Goal: Task Accomplishment & Management: Use online tool/utility

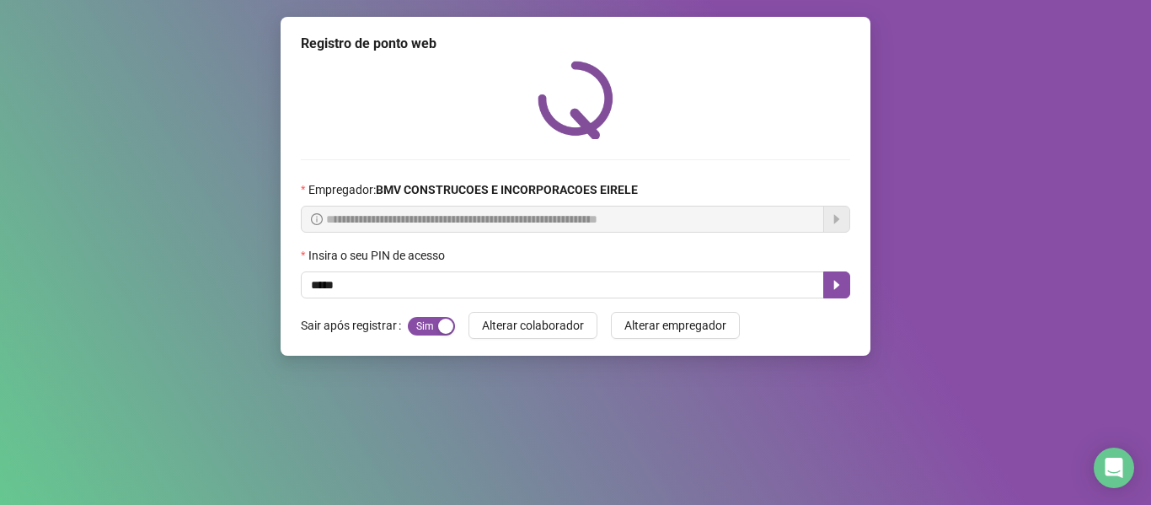
click at [828, 284] on button "button" at bounding box center [836, 284] width 27 height 27
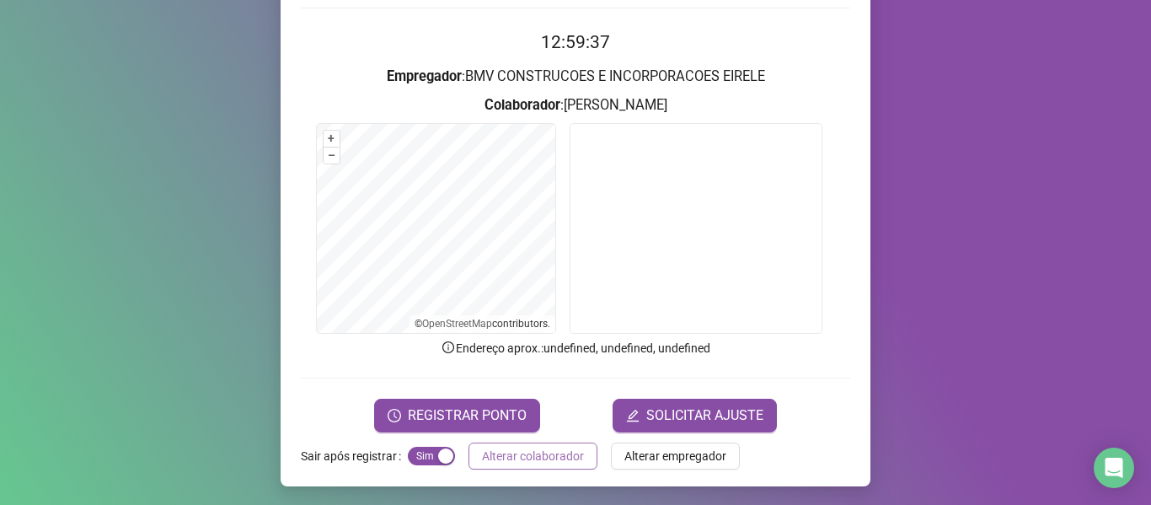
scroll to position [153, 0]
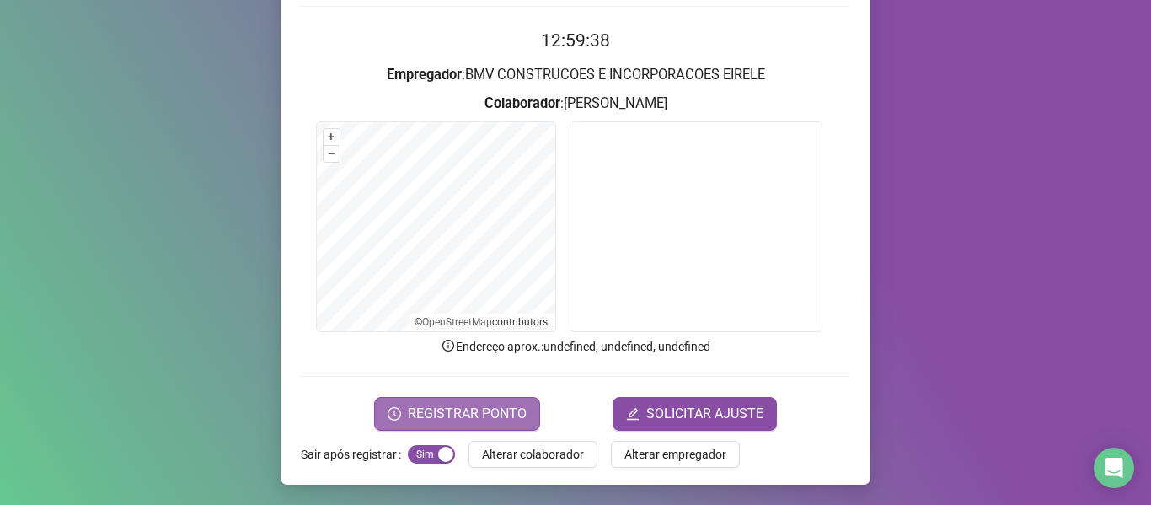
click at [447, 418] on span "REGISTRAR PONTO" at bounding box center [467, 414] width 119 height 20
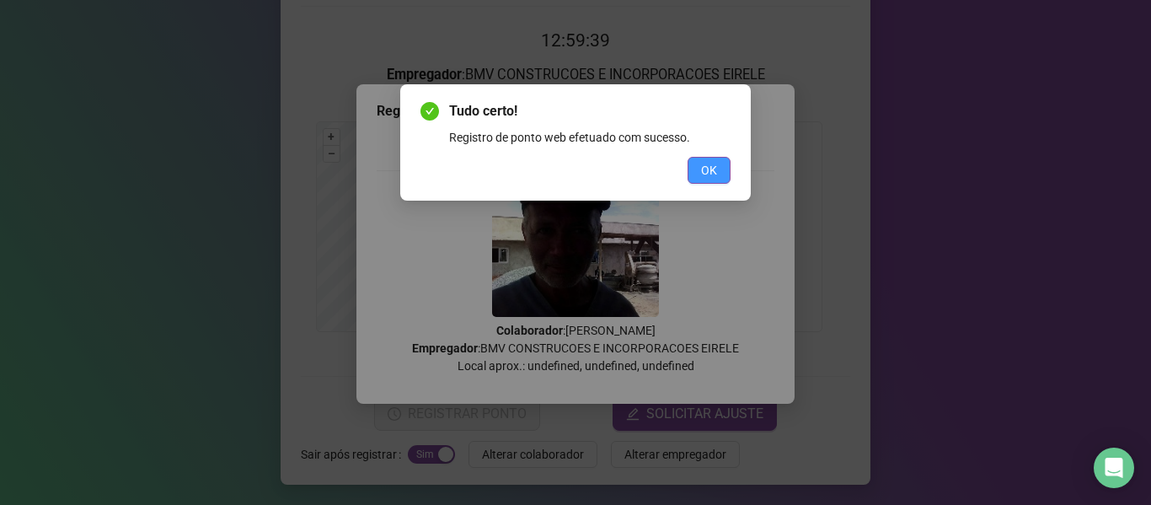
click at [715, 174] on span "OK" at bounding box center [709, 170] width 16 height 19
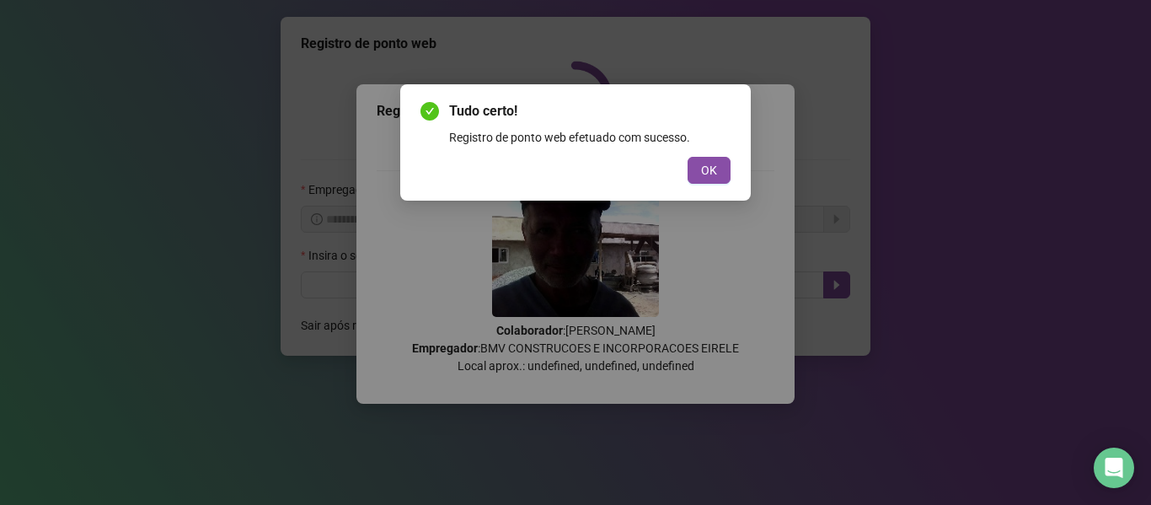
scroll to position [0, 0]
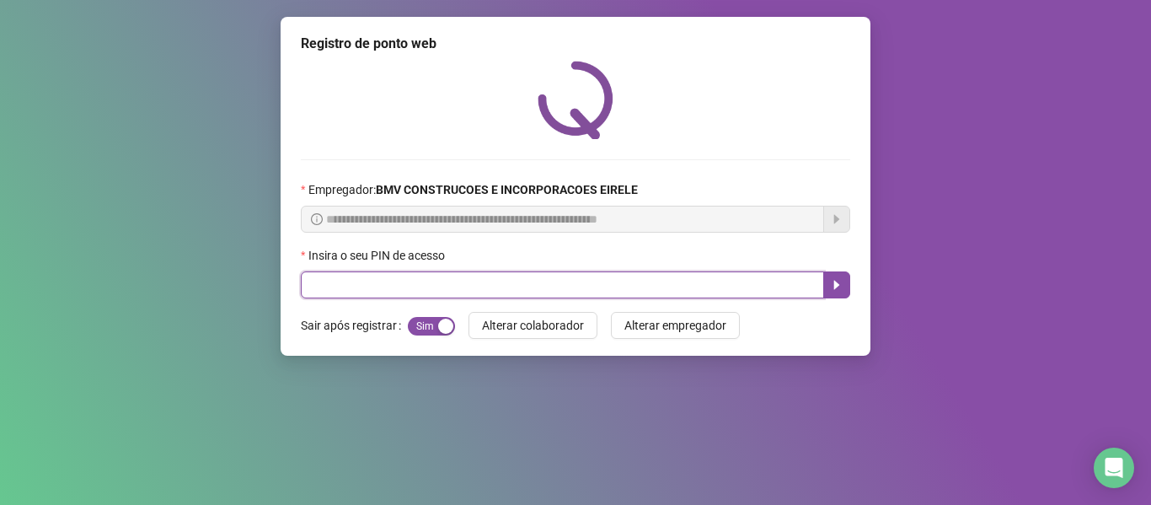
click at [763, 280] on input "text" at bounding box center [562, 284] width 523 height 27
type input "*****"
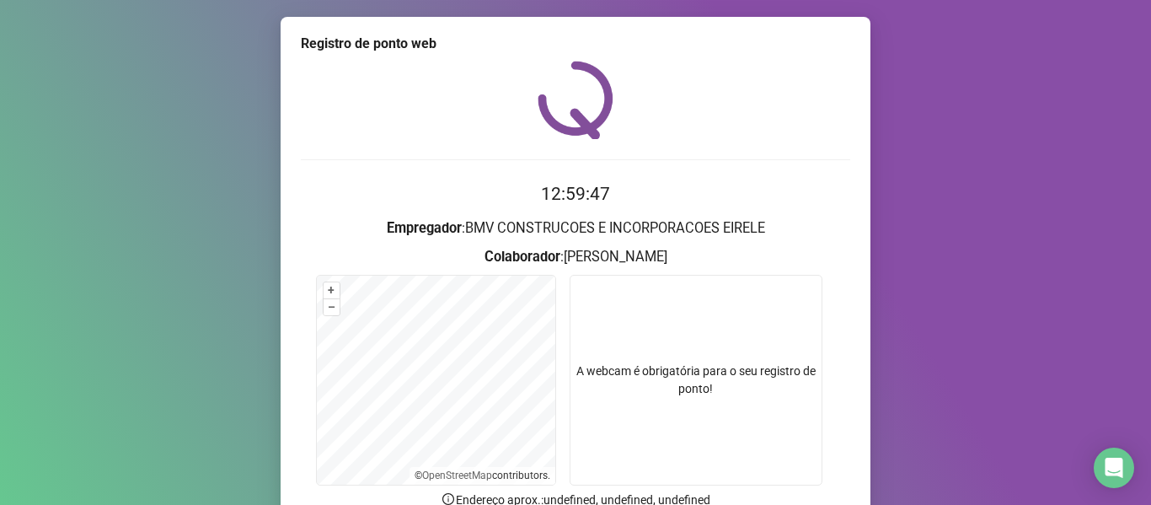
scroll to position [84, 0]
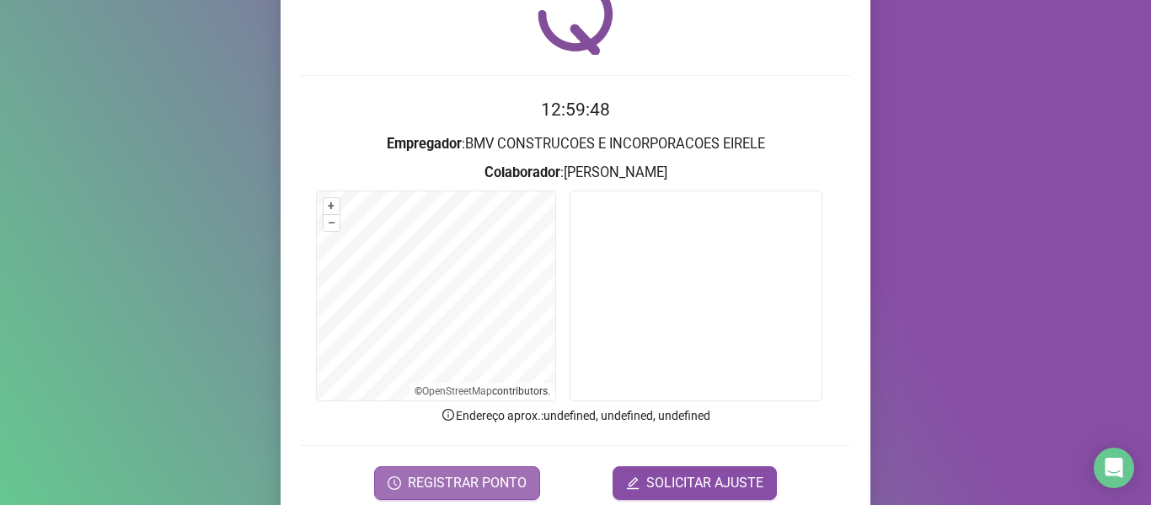
click at [420, 474] on span "REGISTRAR PONTO" at bounding box center [467, 483] width 119 height 20
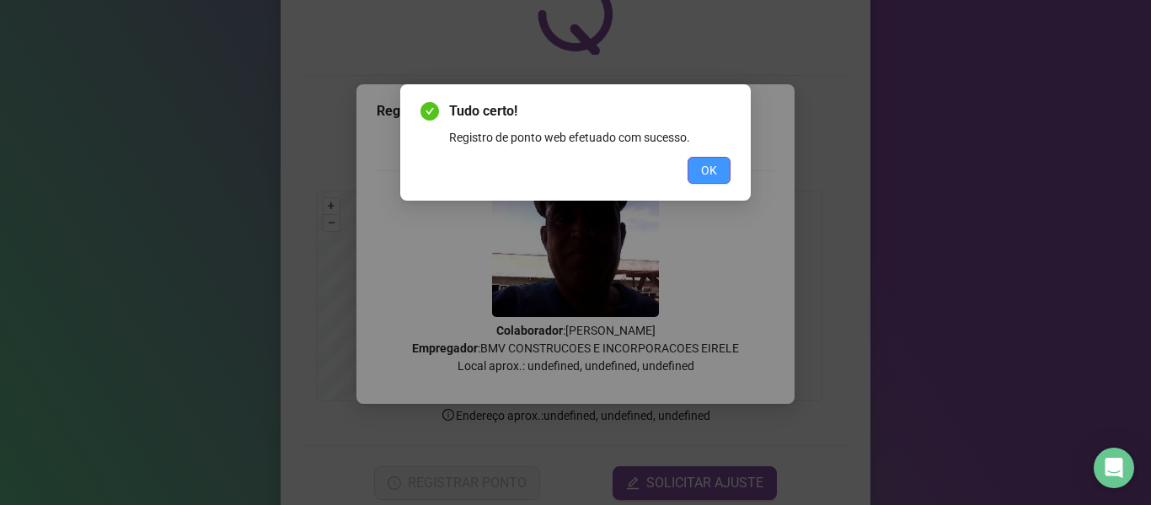
click at [708, 169] on span "OK" at bounding box center [709, 170] width 16 height 19
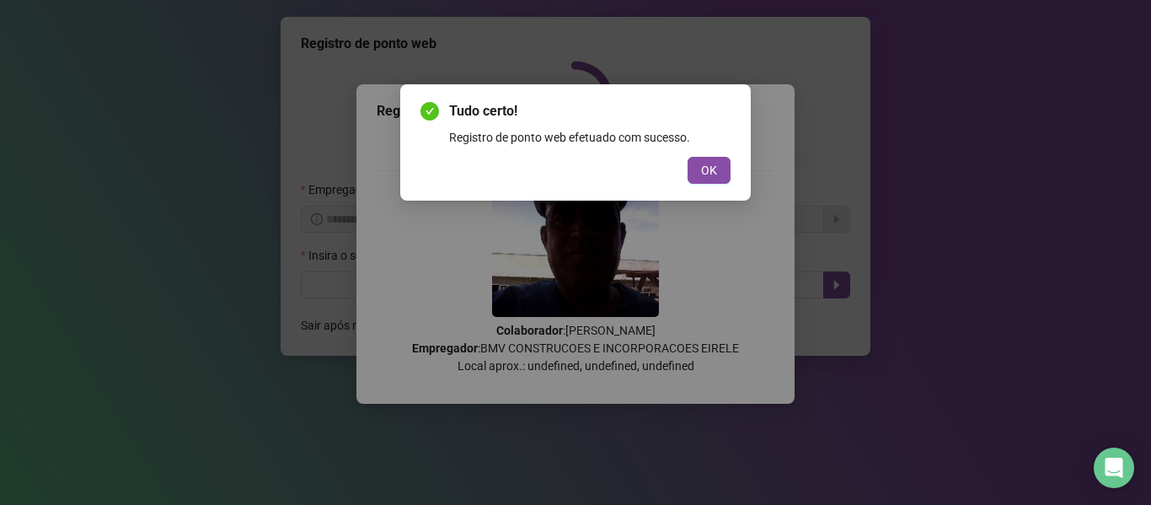
scroll to position [0, 0]
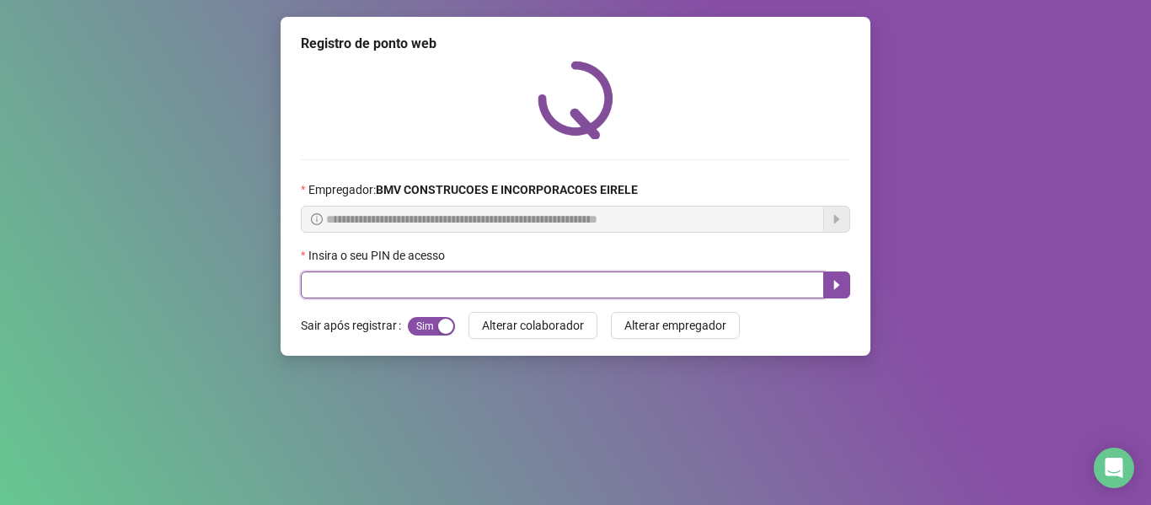
click at [758, 294] on input "text" at bounding box center [562, 284] width 523 height 27
type input "*****"
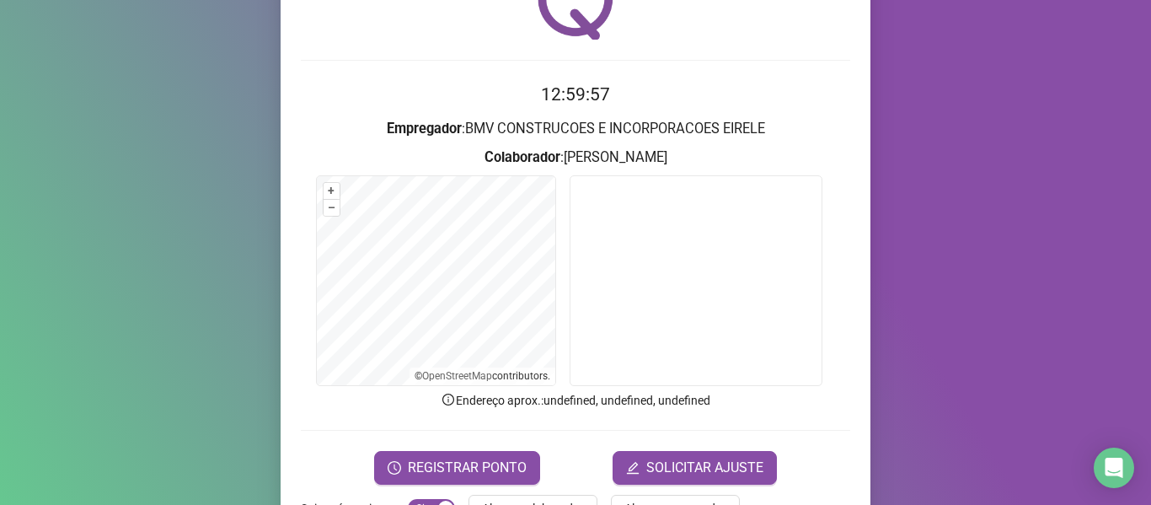
scroll to position [153, 0]
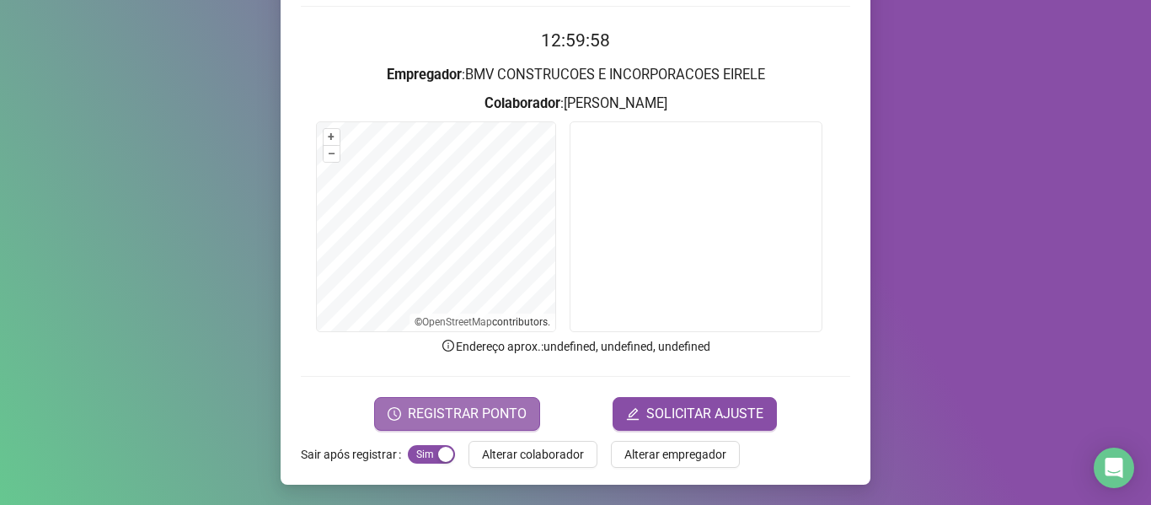
click at [458, 414] on span "REGISTRAR PONTO" at bounding box center [467, 414] width 119 height 20
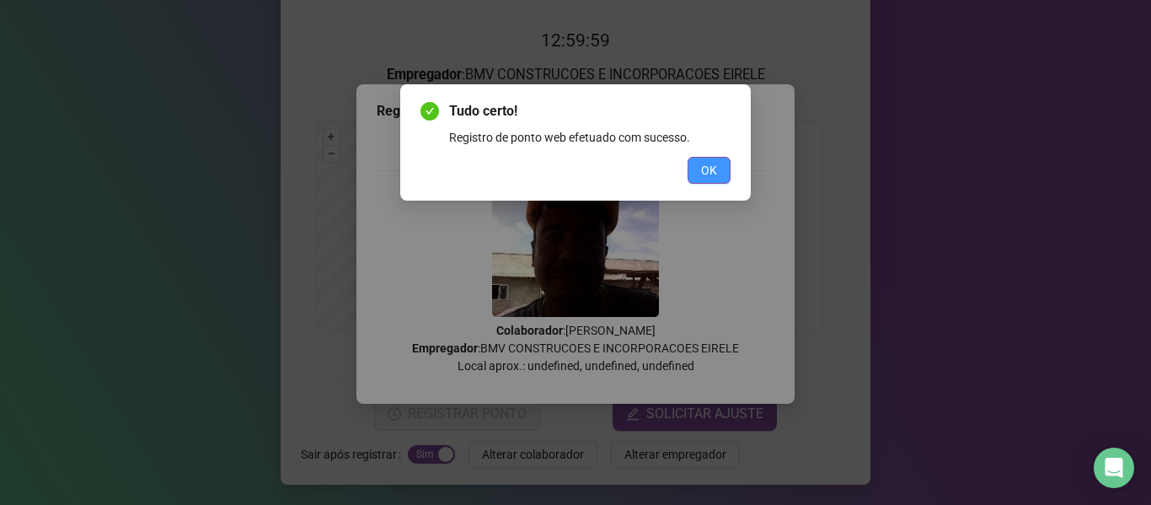
click at [707, 181] on button "OK" at bounding box center [709, 170] width 43 height 27
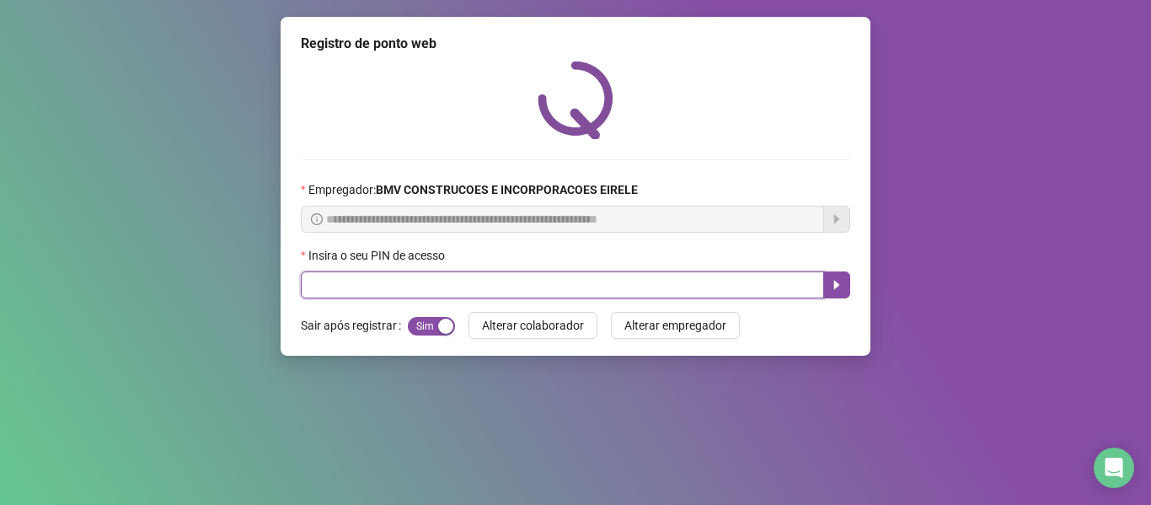
click at [598, 287] on input "text" at bounding box center [562, 284] width 523 height 27
type input "*****"
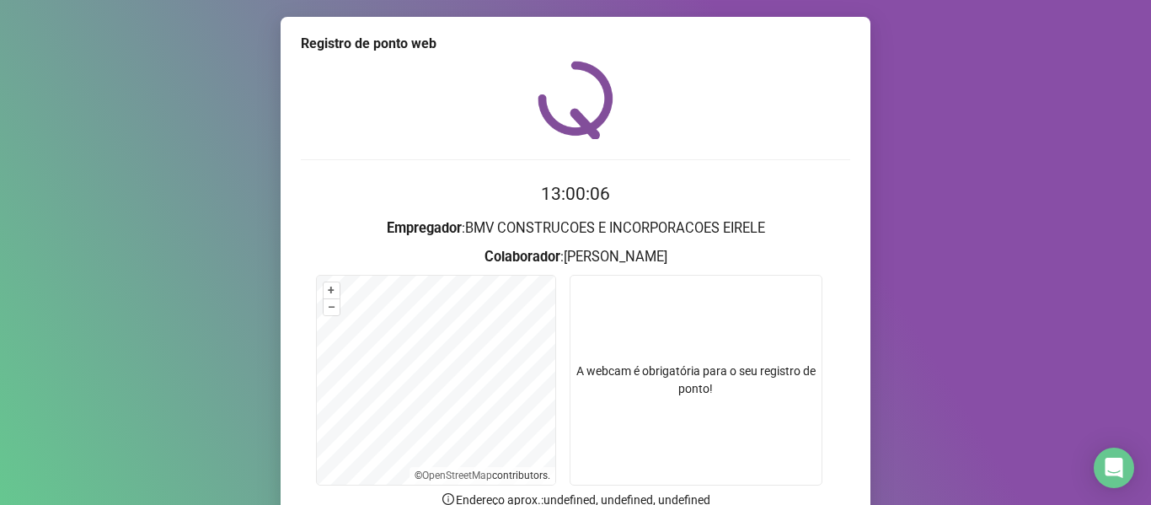
scroll to position [153, 0]
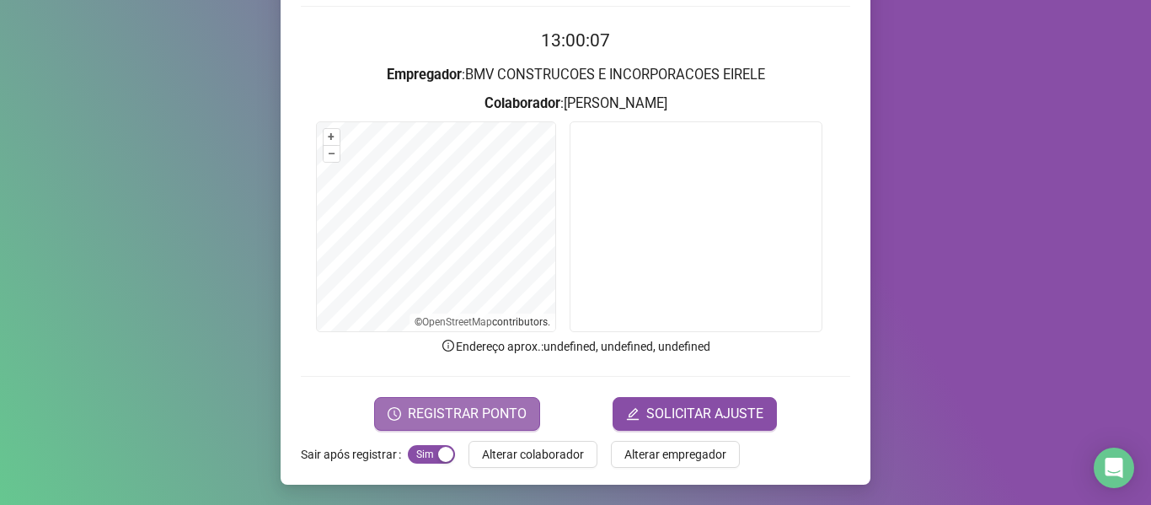
click at [509, 419] on span "REGISTRAR PONTO" at bounding box center [467, 414] width 119 height 20
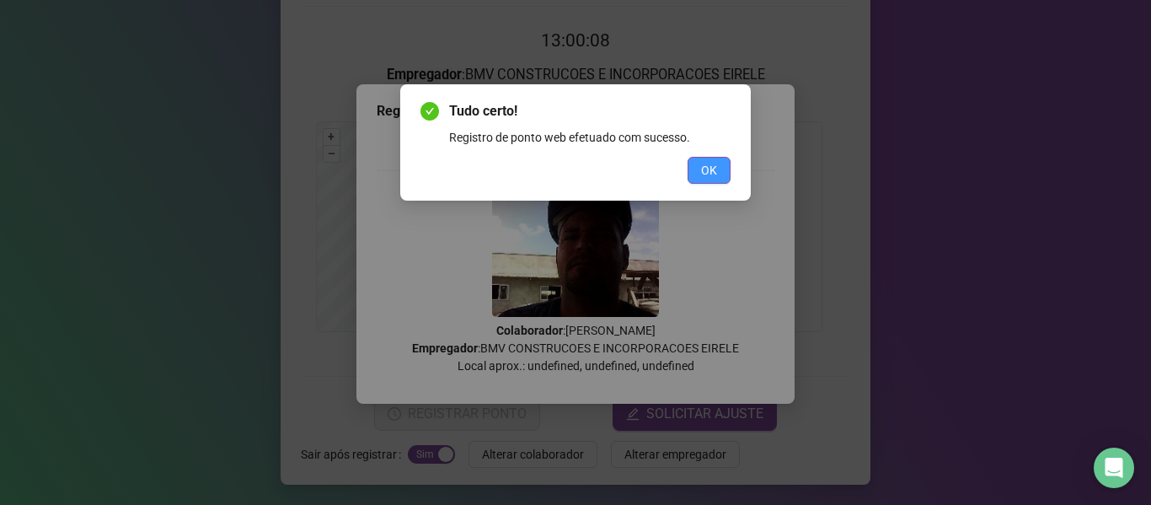
click at [705, 166] on span "OK" at bounding box center [709, 170] width 16 height 19
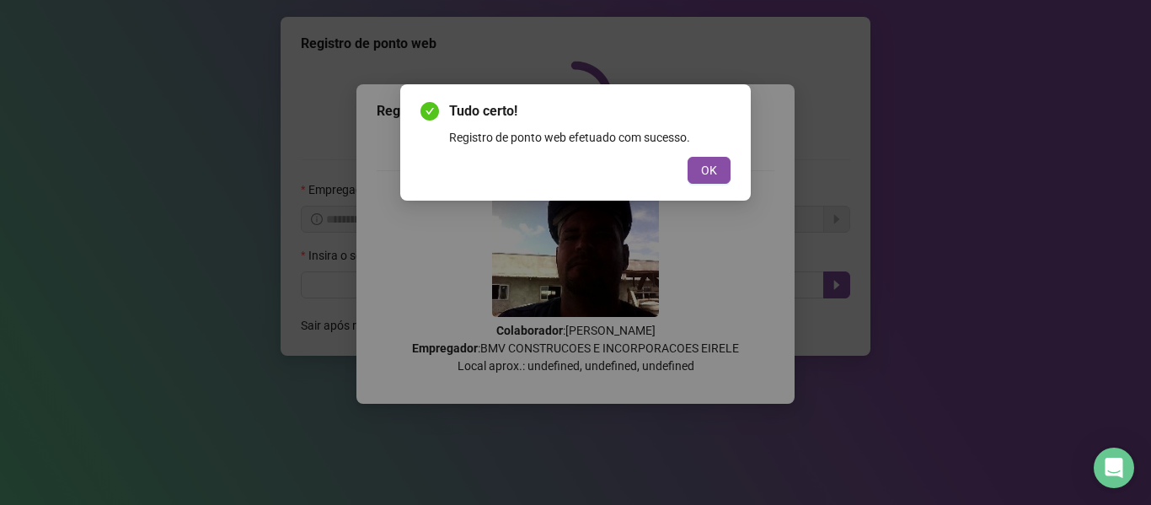
scroll to position [0, 0]
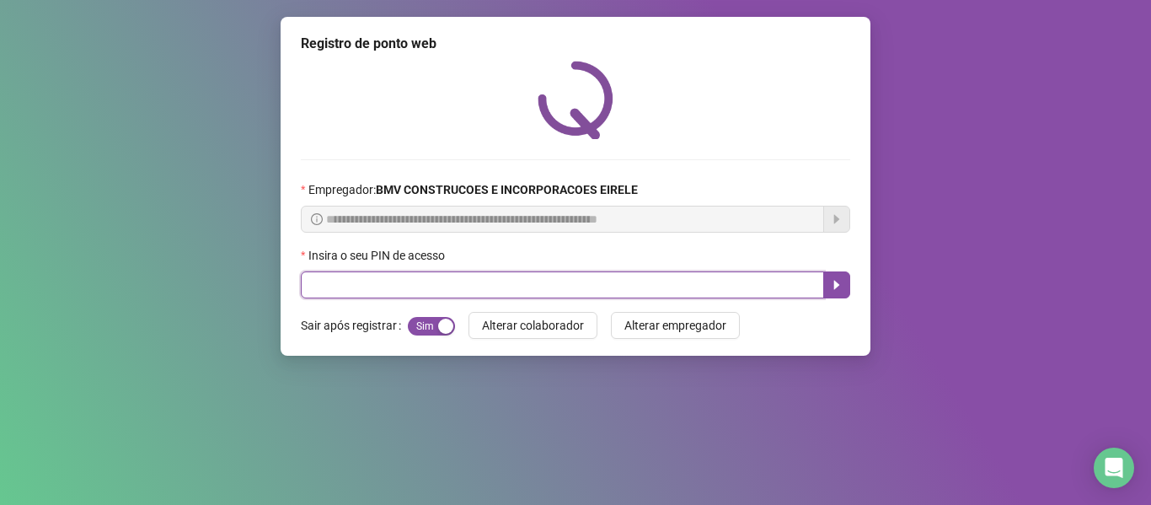
click at [766, 287] on input "text" at bounding box center [562, 284] width 523 height 27
type input "*****"
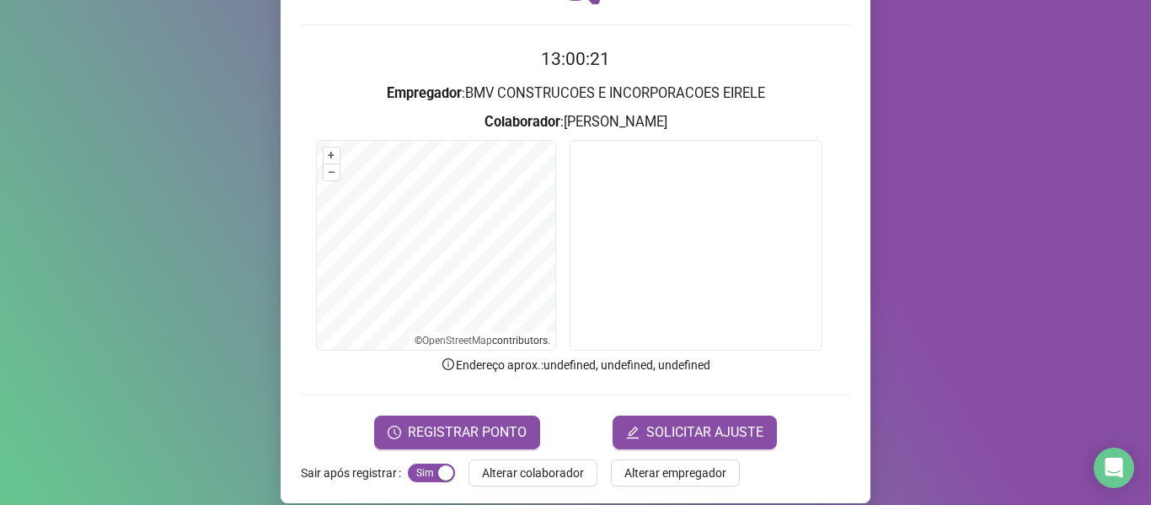
scroll to position [153, 0]
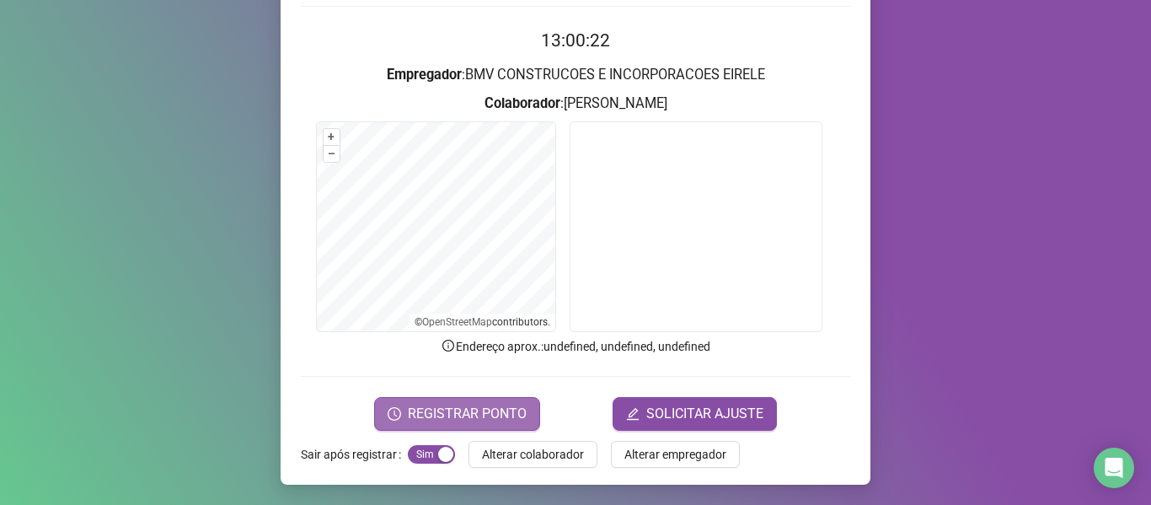
click at [474, 397] on button "REGISTRAR PONTO" at bounding box center [457, 414] width 166 height 34
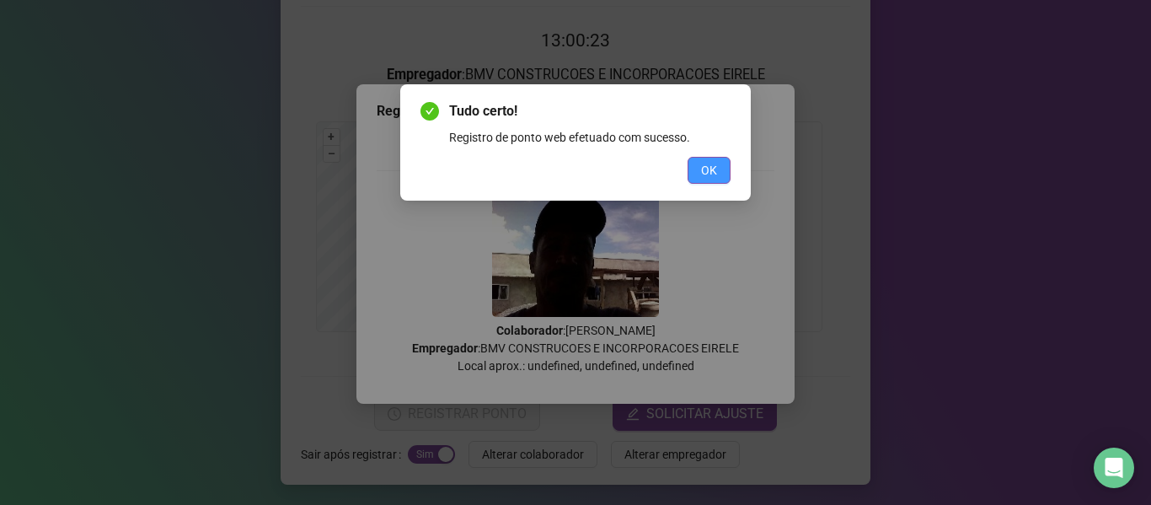
click at [701, 171] on span "OK" at bounding box center [709, 170] width 16 height 19
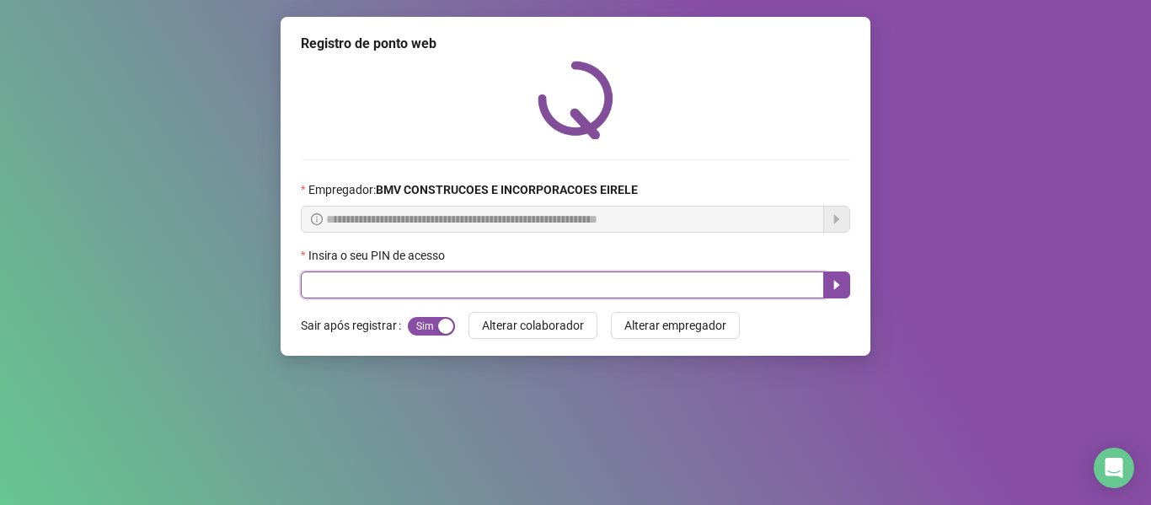
click at [773, 284] on input "text" at bounding box center [562, 284] width 523 height 27
type input "*****"
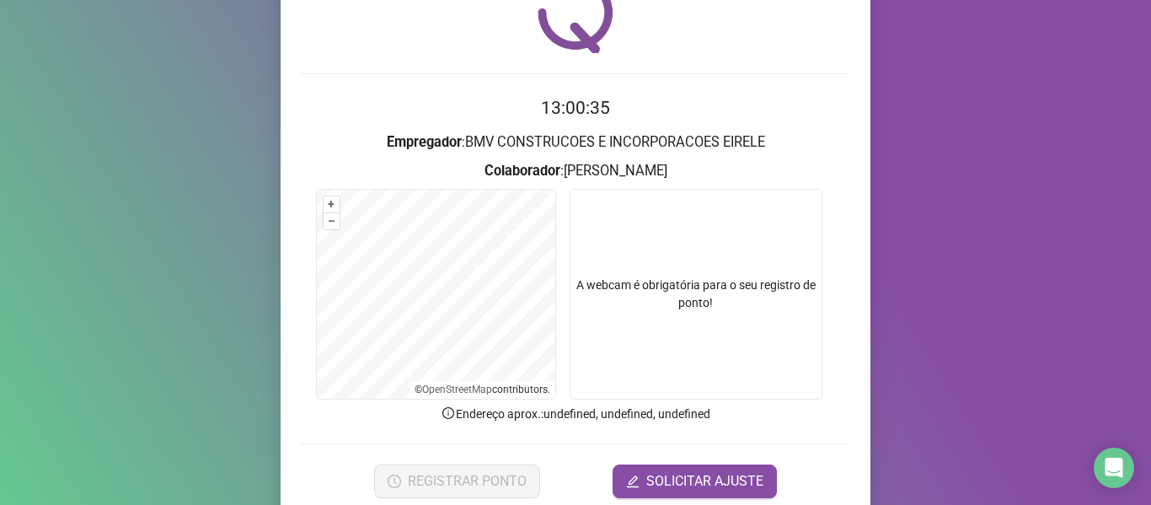
scroll to position [153, 0]
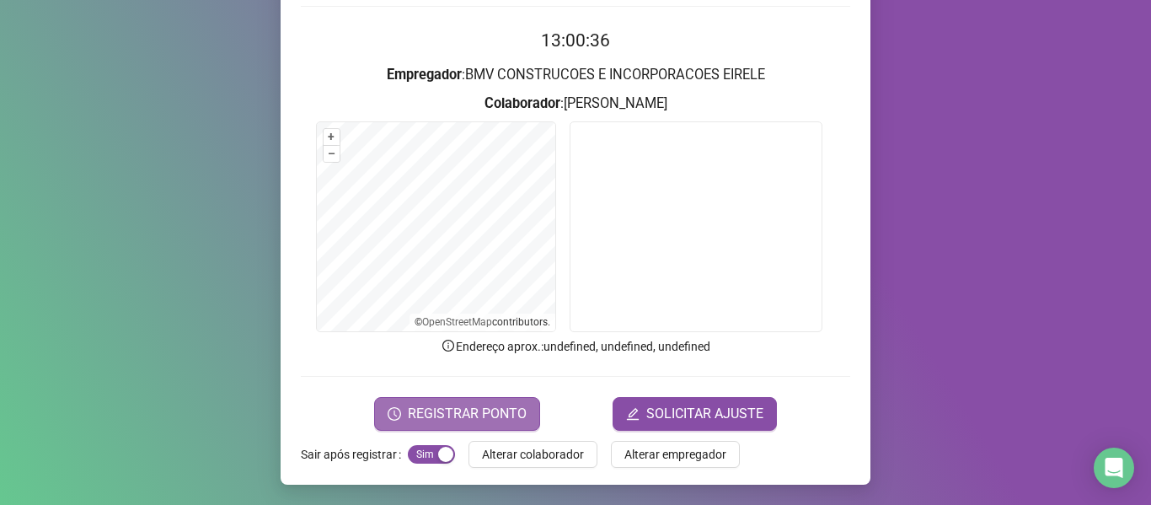
click at [502, 423] on span "REGISTRAR PONTO" at bounding box center [467, 414] width 119 height 20
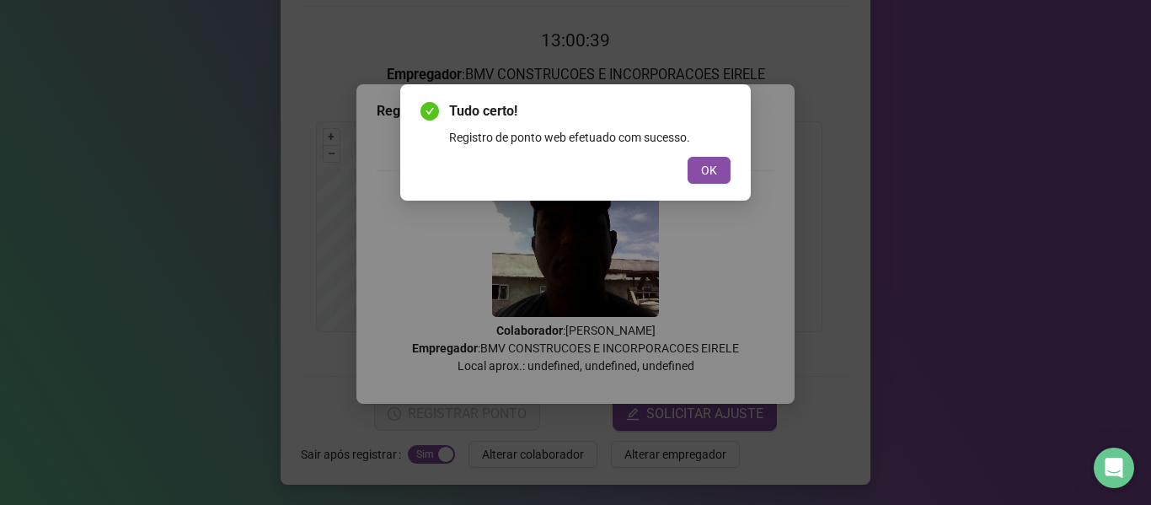
click at [715, 168] on span "OK" at bounding box center [709, 170] width 16 height 19
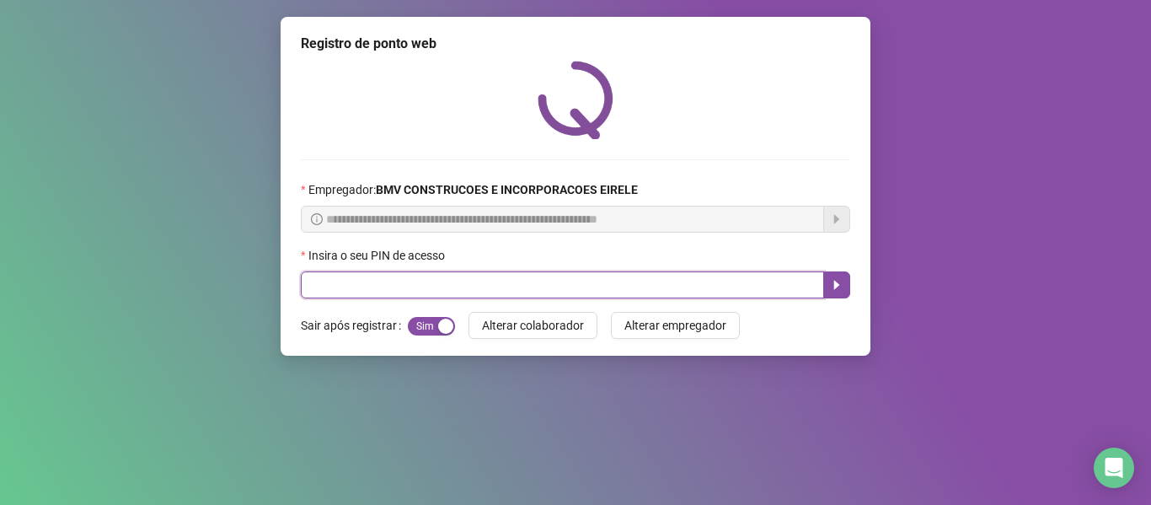
click at [772, 278] on input "text" at bounding box center [562, 284] width 523 height 27
type input "*****"
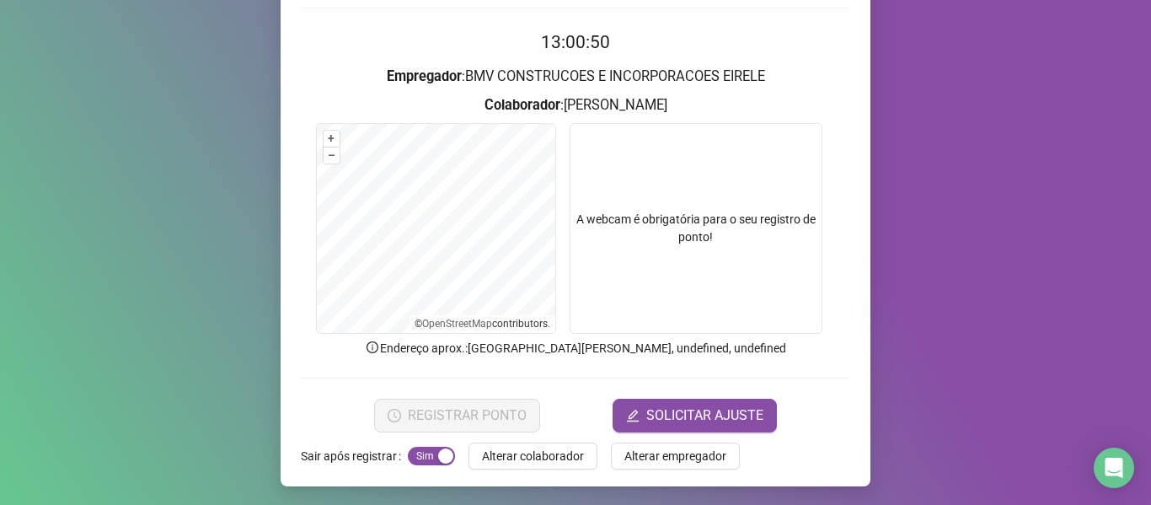
scroll to position [153, 0]
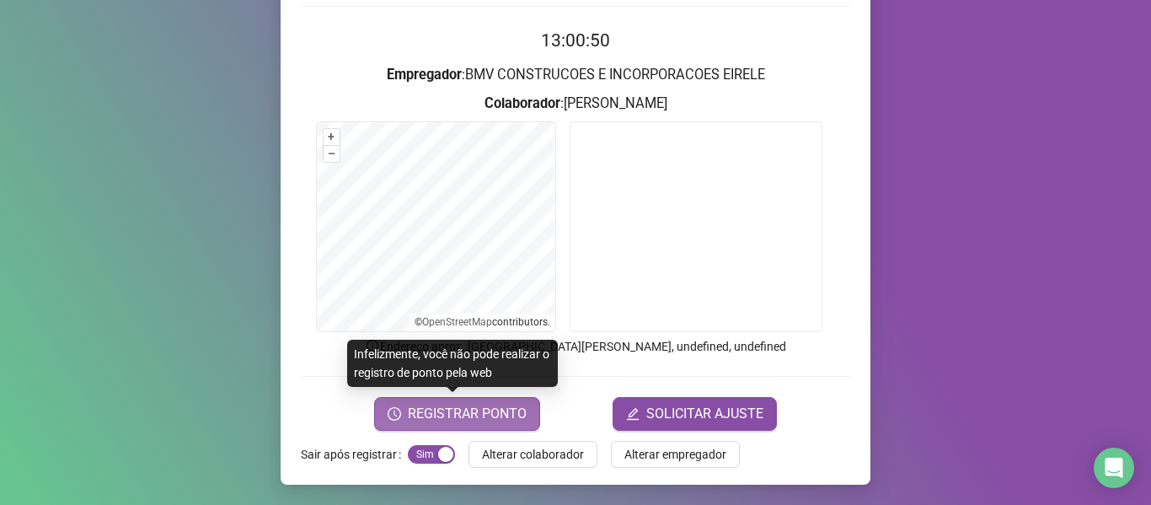
click at [469, 414] on span "REGISTRAR PONTO" at bounding box center [467, 414] width 119 height 20
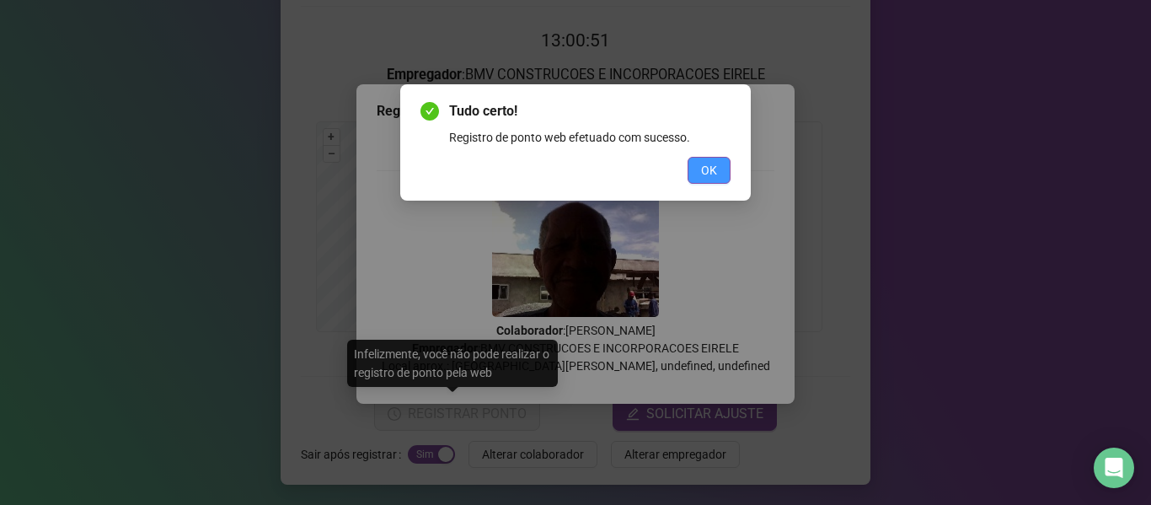
click at [705, 179] on span "OK" at bounding box center [709, 170] width 16 height 19
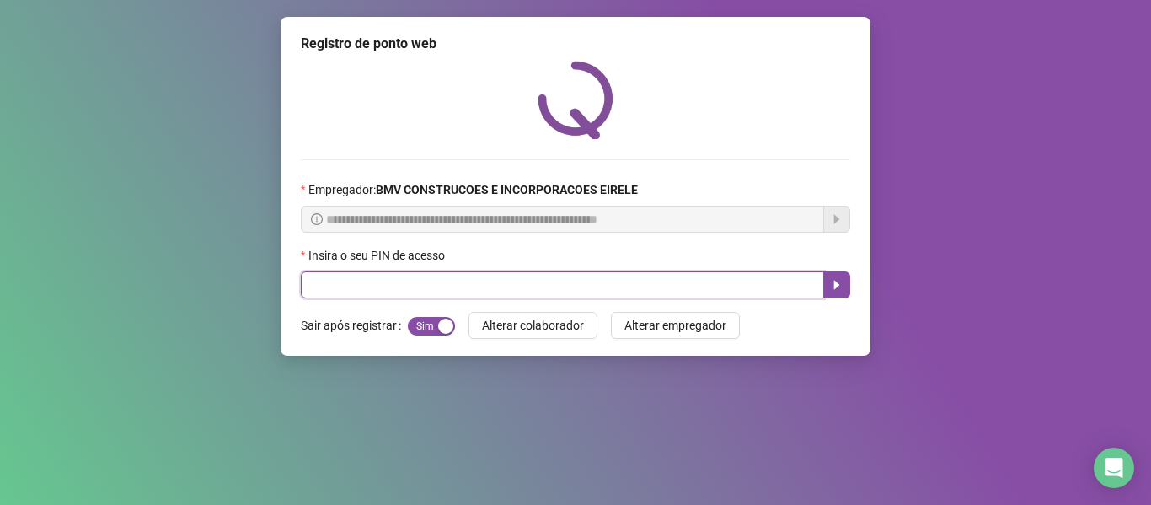
click at [764, 281] on input "text" at bounding box center [562, 284] width 523 height 27
type input "*****"
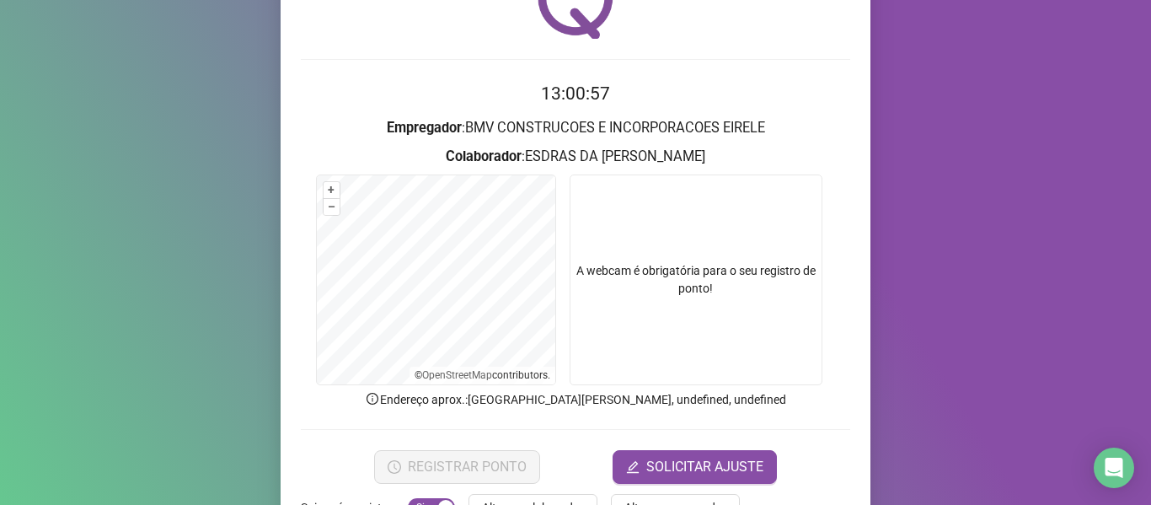
scroll to position [153, 0]
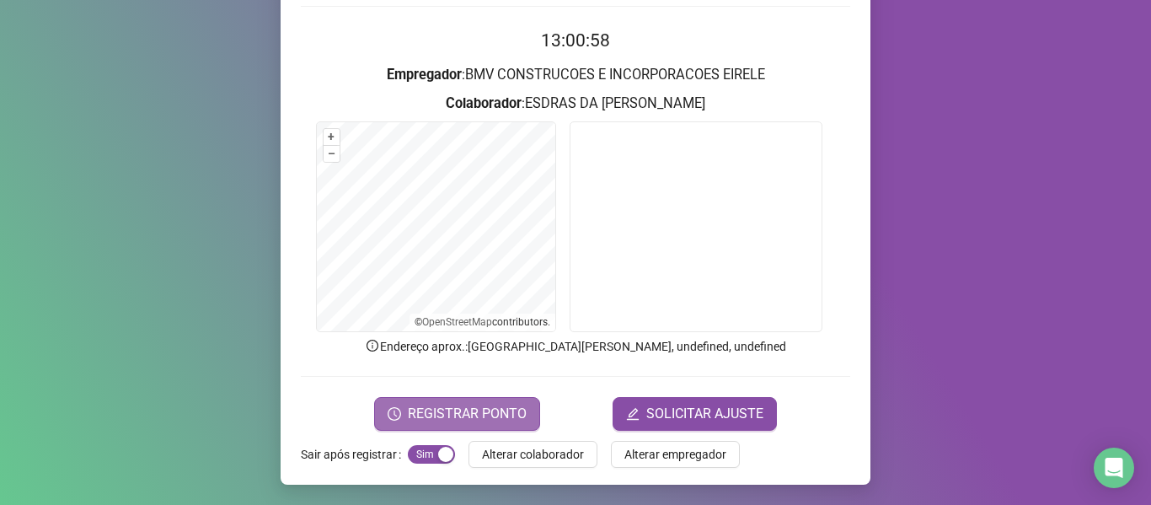
click at [442, 410] on span "REGISTRAR PONTO" at bounding box center [467, 414] width 119 height 20
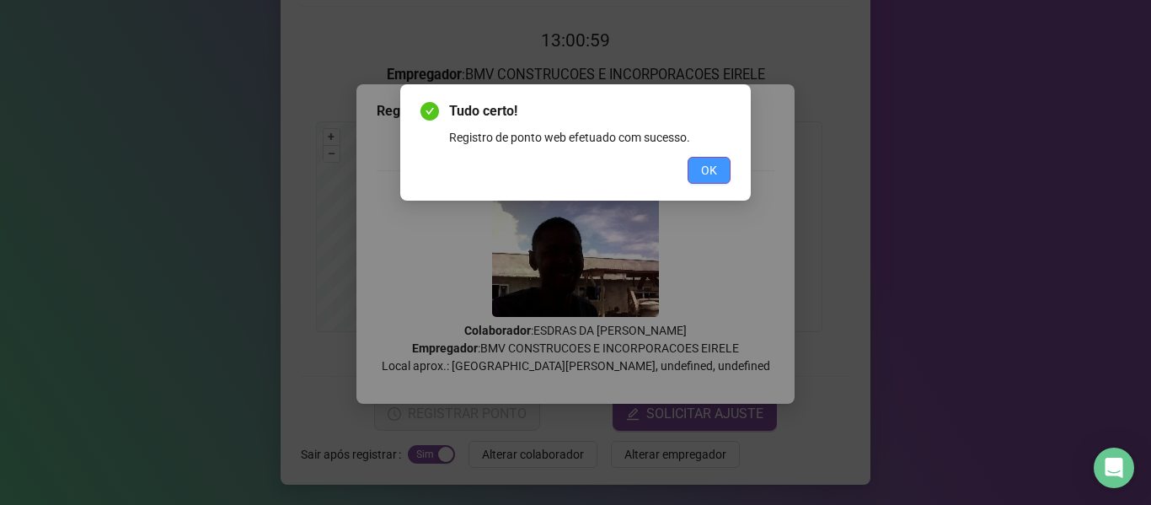
click at [714, 174] on span "OK" at bounding box center [709, 170] width 16 height 19
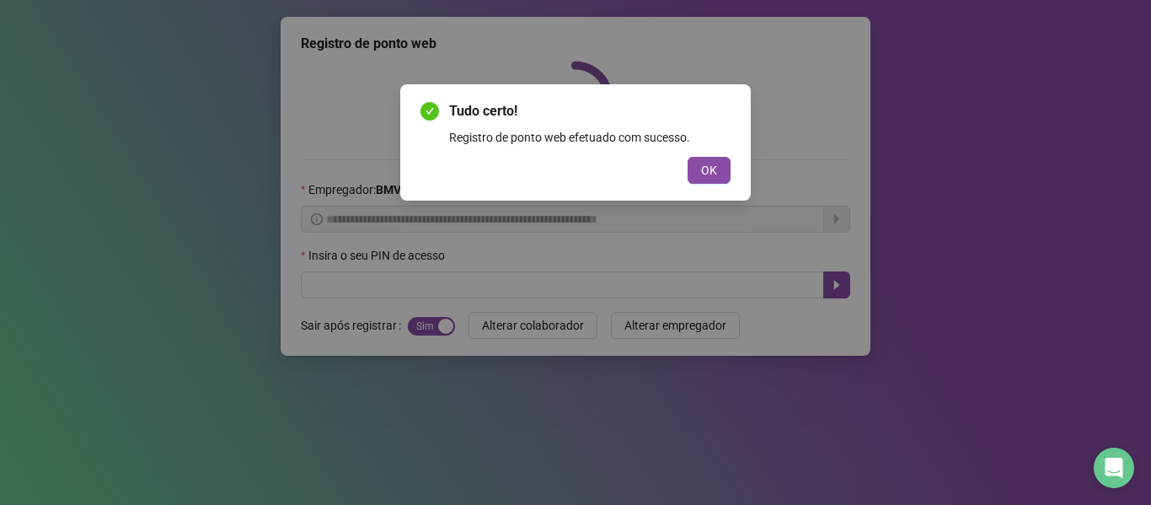
scroll to position [0, 0]
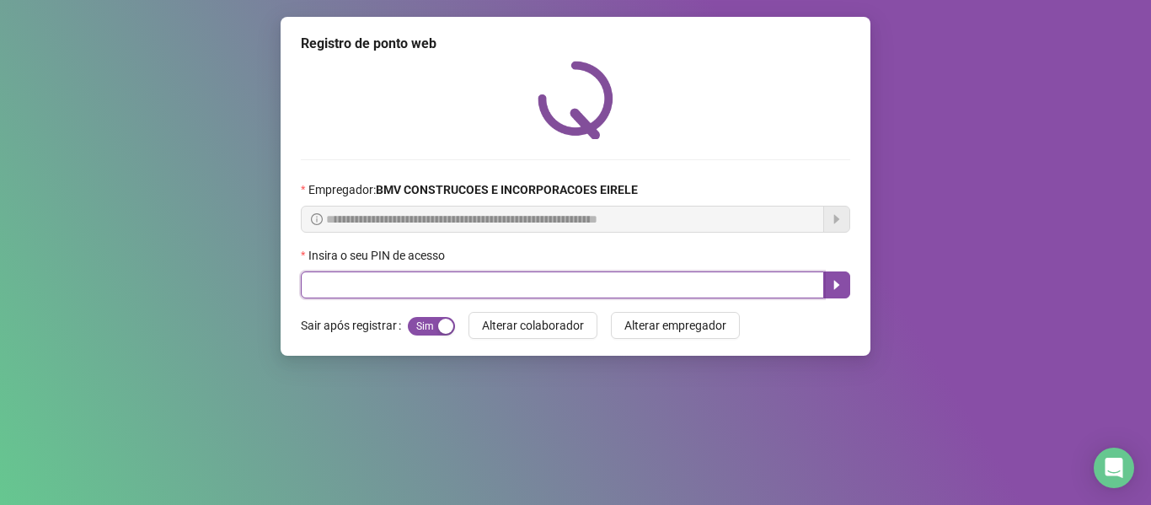
click at [765, 279] on input "text" at bounding box center [562, 284] width 523 height 27
type input "*****"
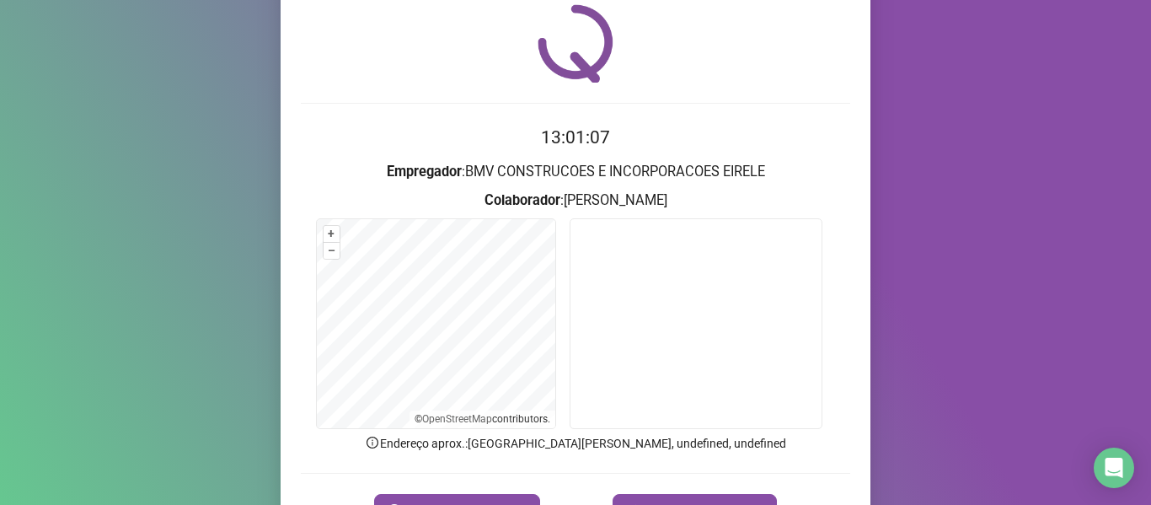
scroll to position [153, 0]
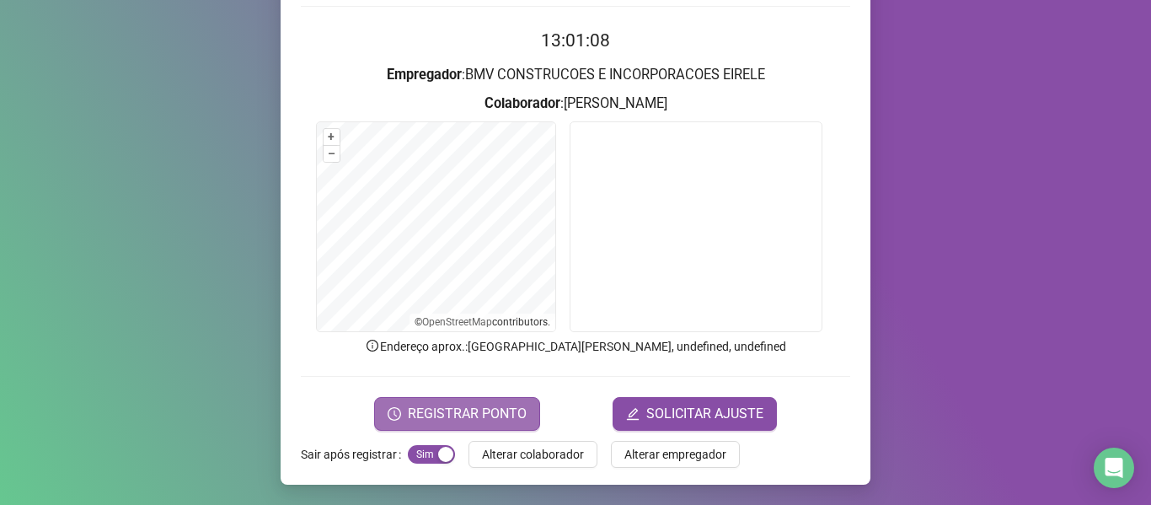
click at [515, 401] on button "REGISTRAR PONTO" at bounding box center [457, 414] width 166 height 34
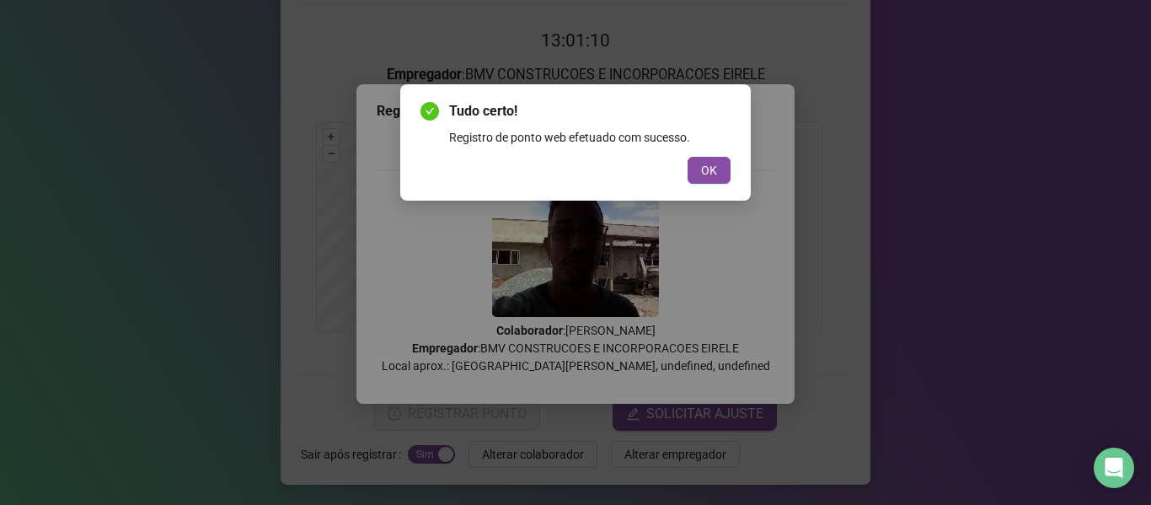
click at [700, 184] on div "Tudo certo! Registro de ponto web efetuado com sucesso. OK" at bounding box center [575, 142] width 351 height 116
click at [705, 174] on span "OK" at bounding box center [709, 170] width 16 height 19
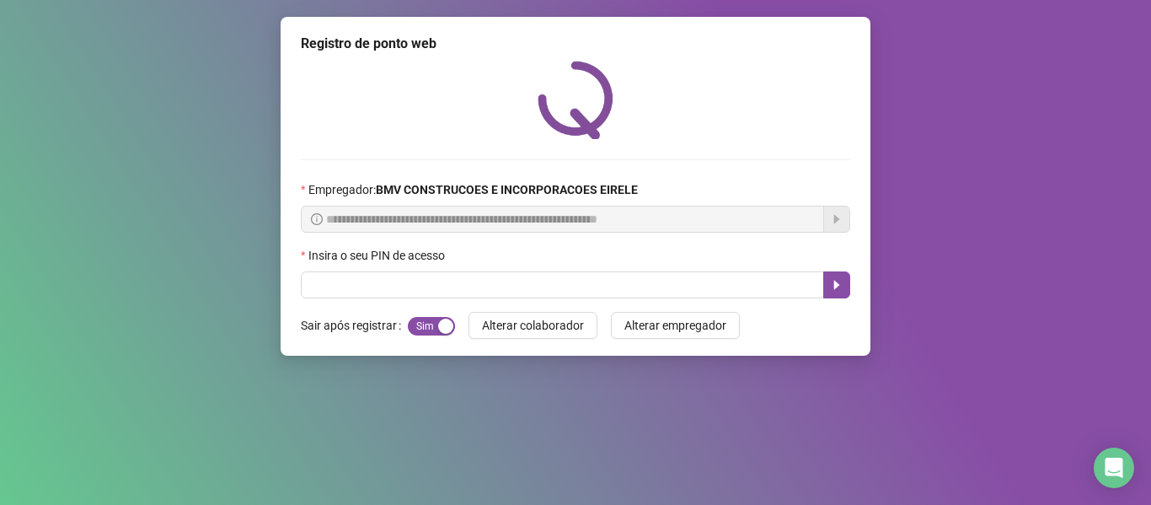
scroll to position [0, 0]
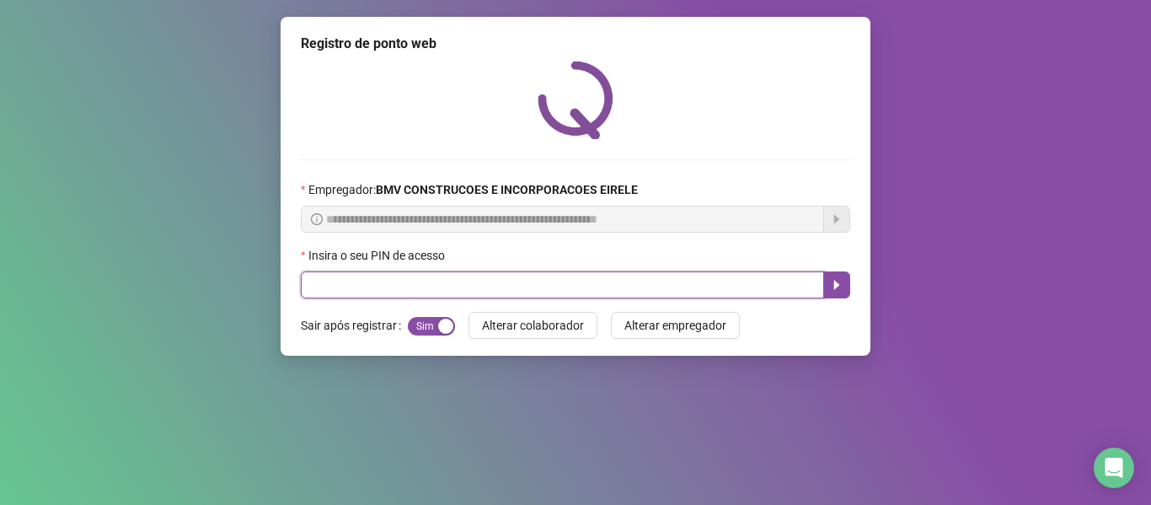
click at [721, 291] on input "text" at bounding box center [562, 284] width 523 height 27
type input "*****"
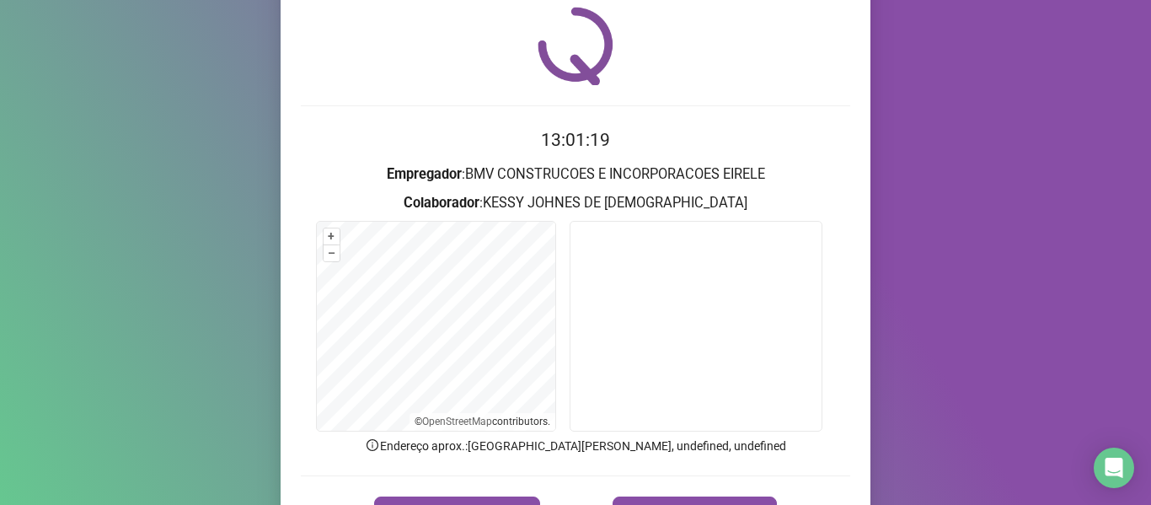
scroll to position [153, 0]
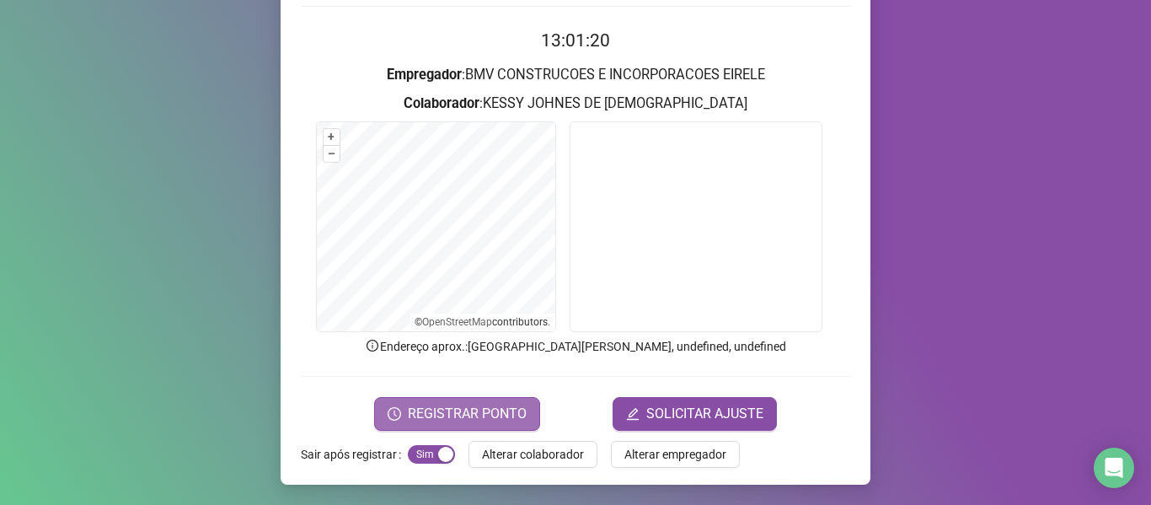
click at [421, 399] on button "REGISTRAR PONTO" at bounding box center [457, 414] width 166 height 34
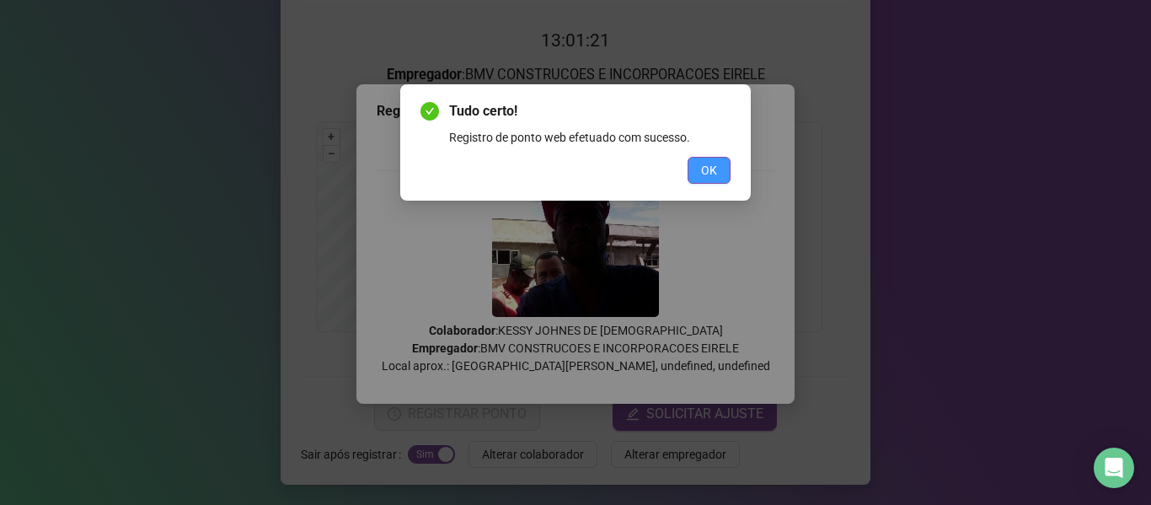
click at [691, 164] on button "OK" at bounding box center [709, 170] width 43 height 27
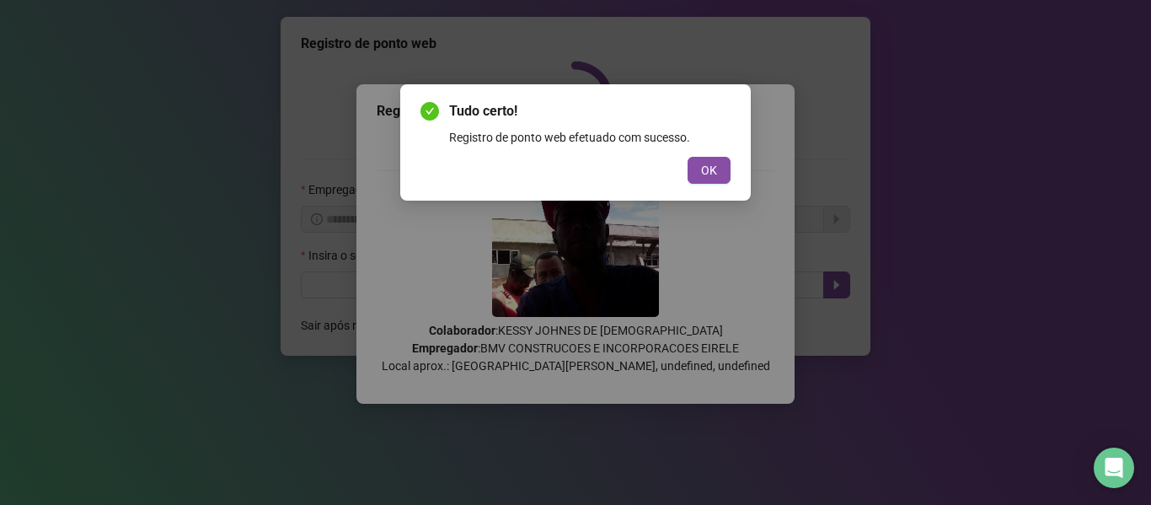
scroll to position [0, 0]
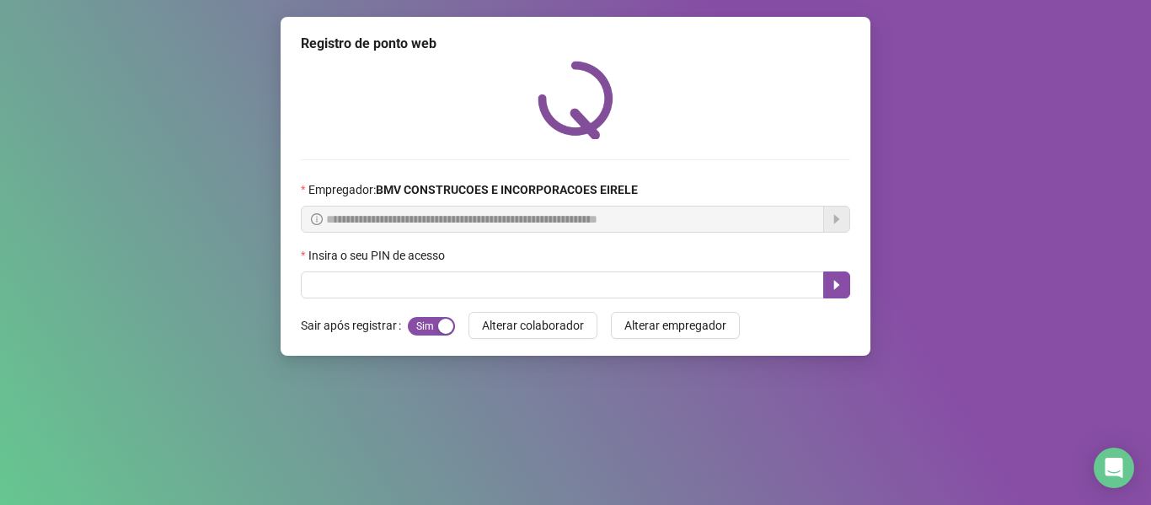
click at [762, 268] on div "Insira o seu PIN de acesso" at bounding box center [575, 258] width 549 height 25
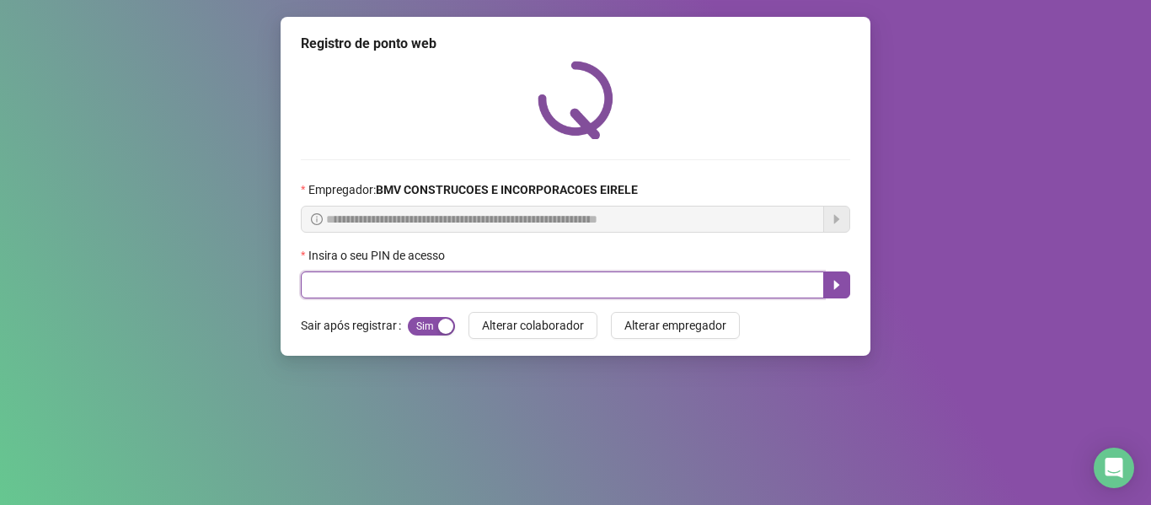
click at [764, 283] on input "text" at bounding box center [562, 284] width 523 height 27
type input "*****"
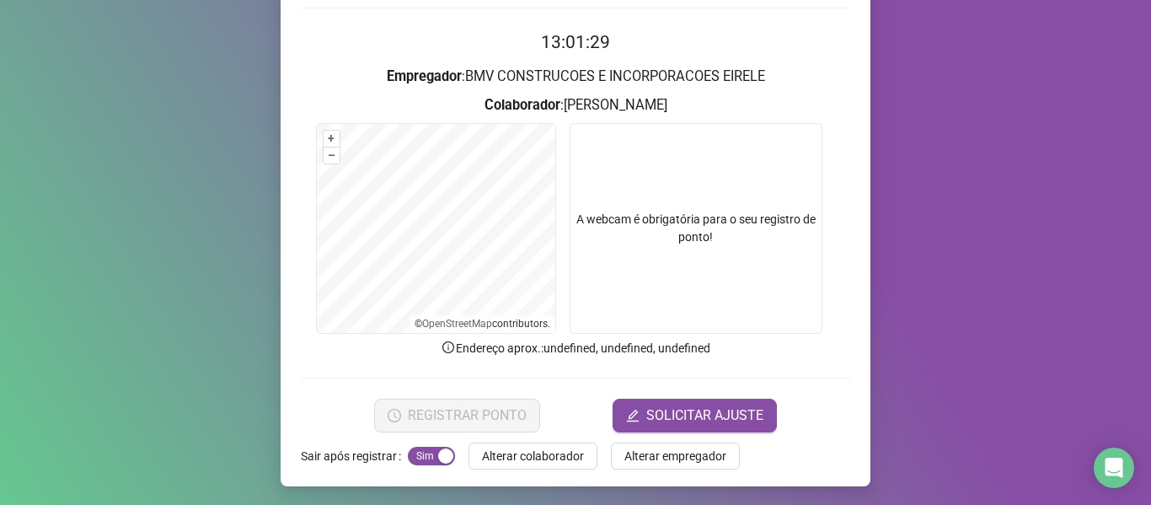
scroll to position [153, 0]
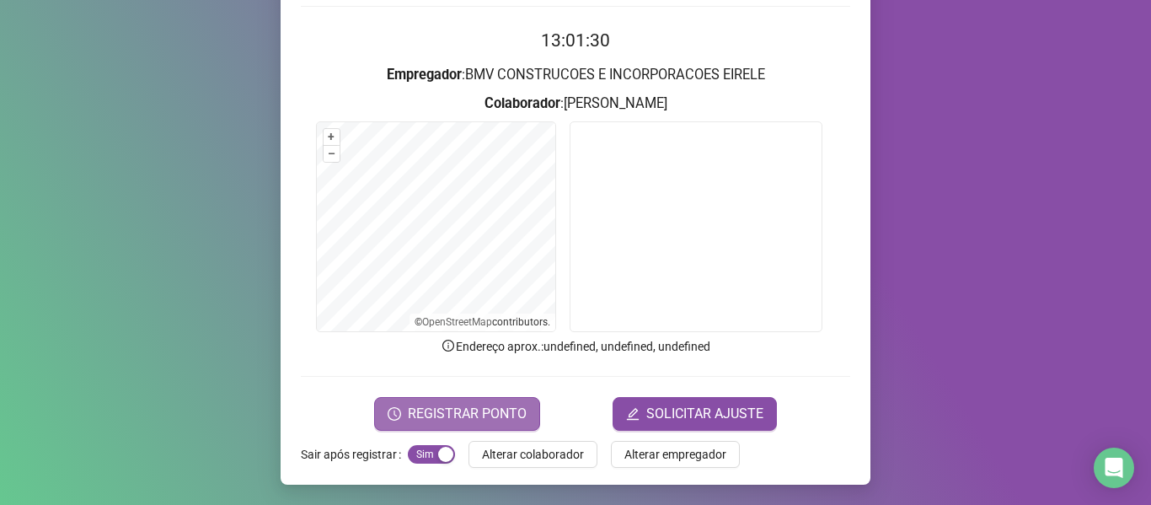
click at [464, 417] on span "REGISTRAR PONTO" at bounding box center [467, 414] width 119 height 20
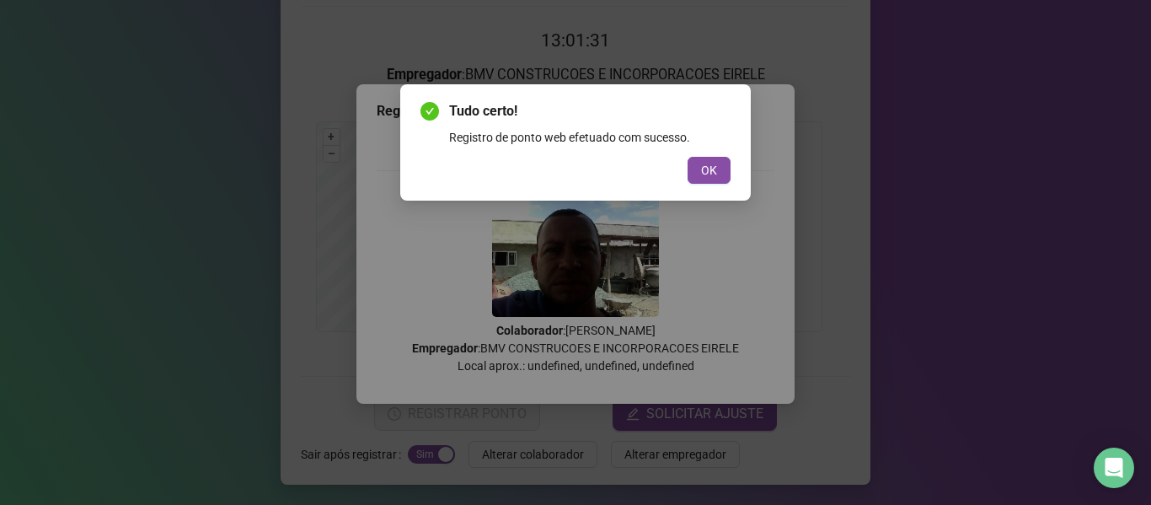
click at [683, 173] on div "OK" at bounding box center [576, 170] width 310 height 27
click at [713, 168] on span "OK" at bounding box center [709, 170] width 16 height 19
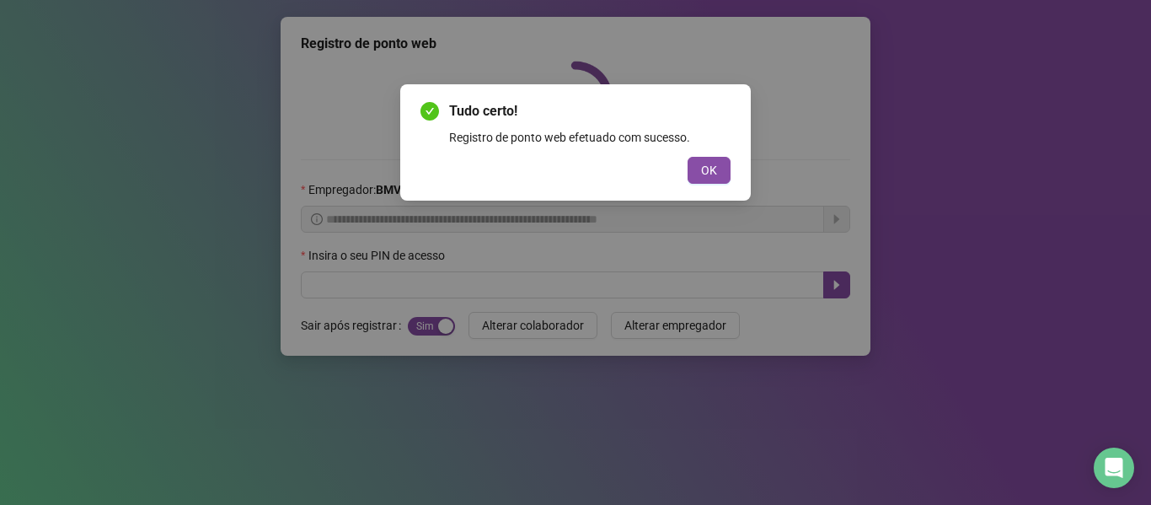
scroll to position [0, 0]
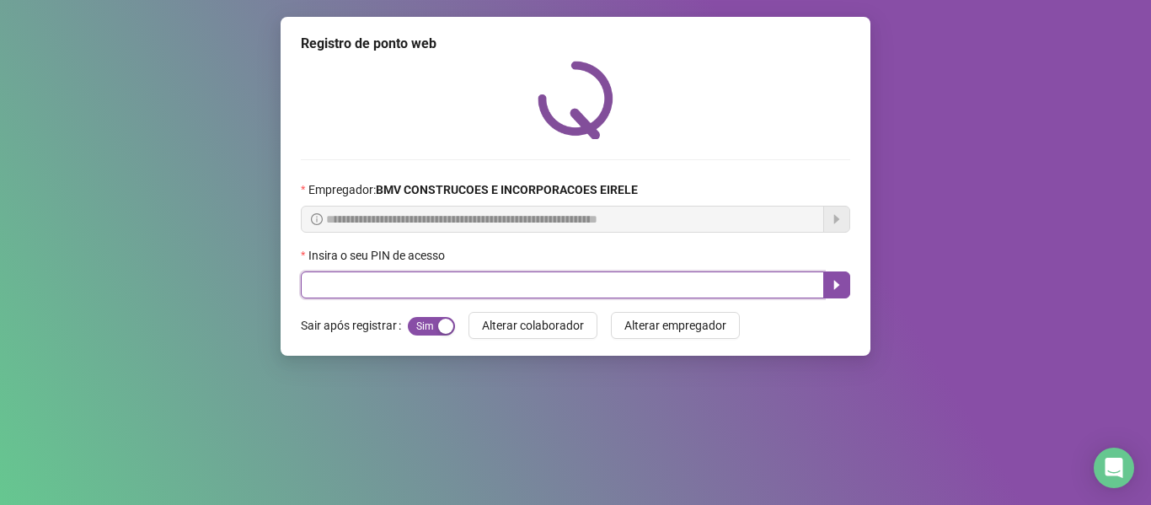
click at [730, 282] on input "text" at bounding box center [562, 284] width 523 height 27
type input "*****"
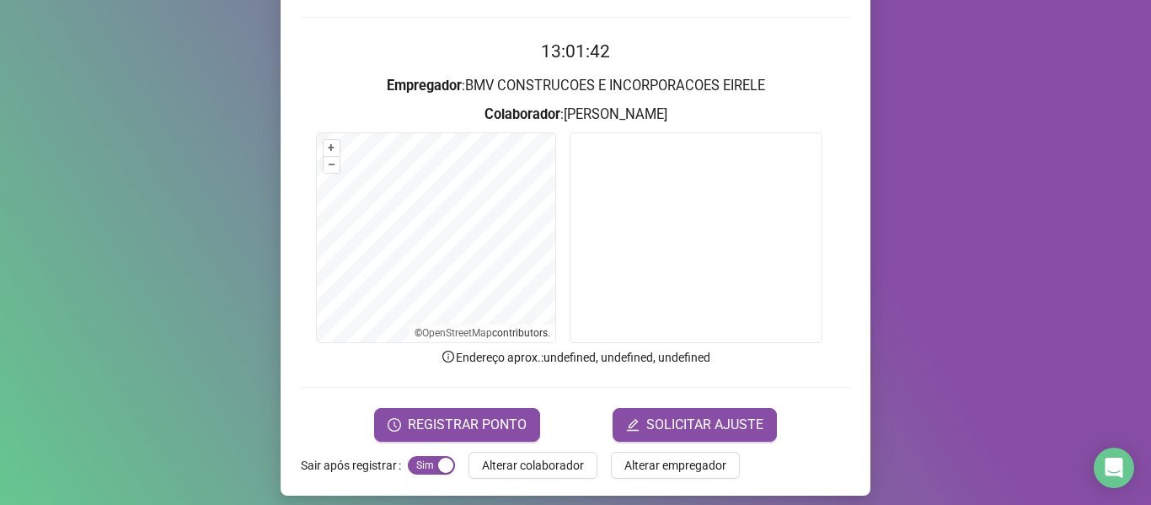
scroll to position [153, 0]
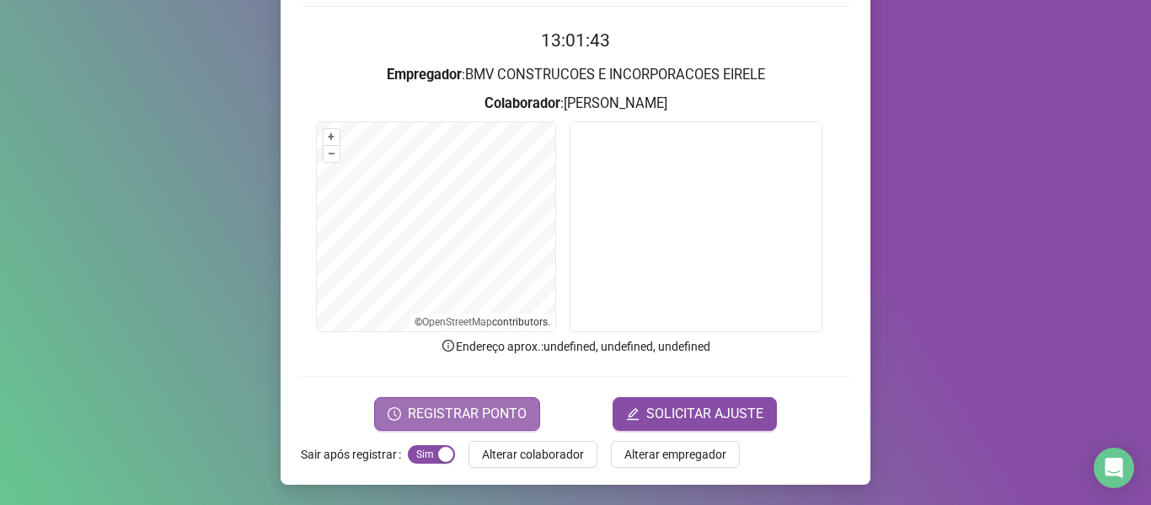
click at [459, 421] on span "REGISTRAR PONTO" at bounding box center [467, 414] width 119 height 20
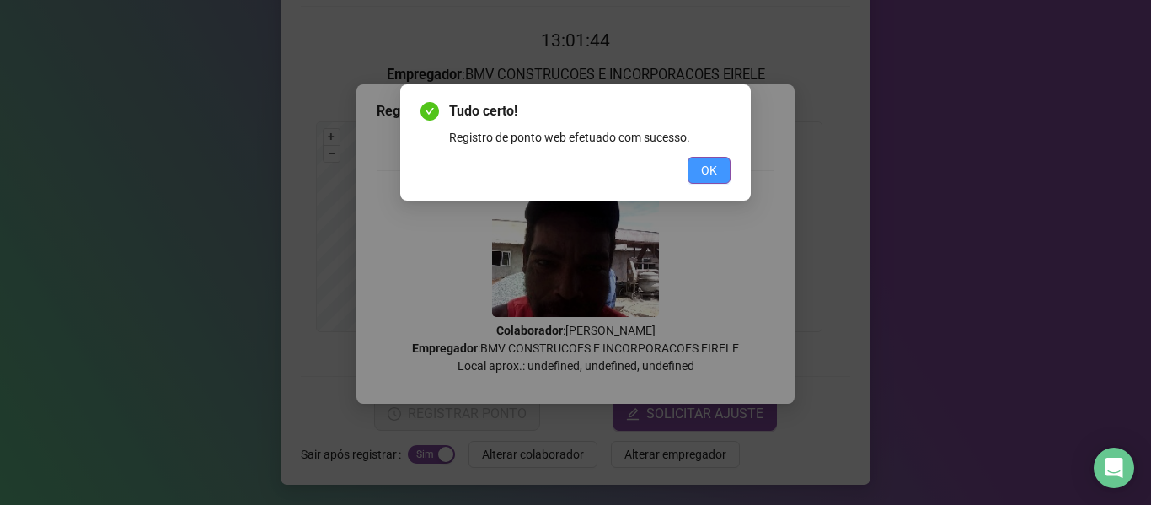
click at [710, 174] on span "OK" at bounding box center [709, 170] width 16 height 19
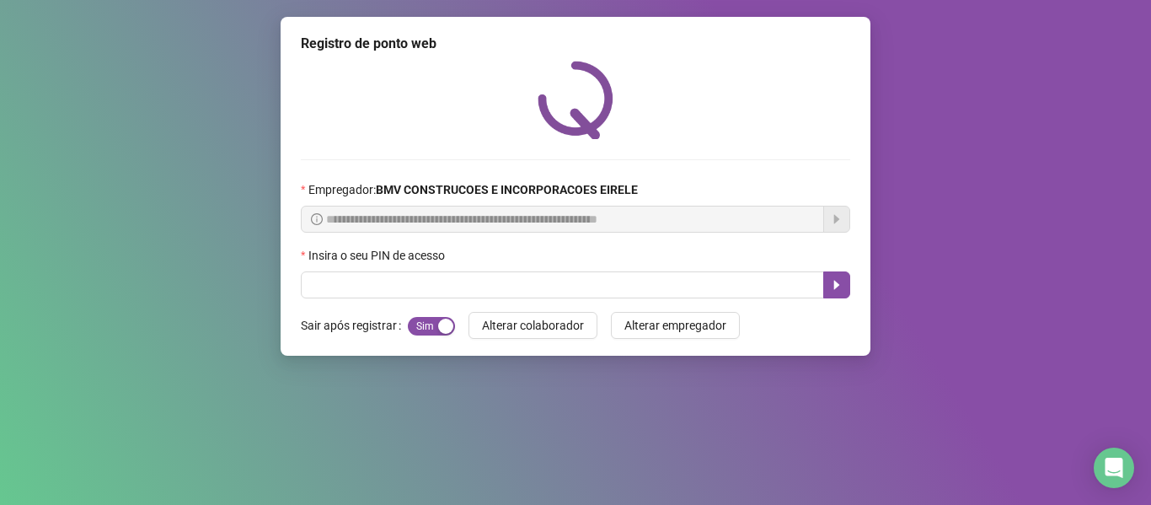
scroll to position [0, 0]
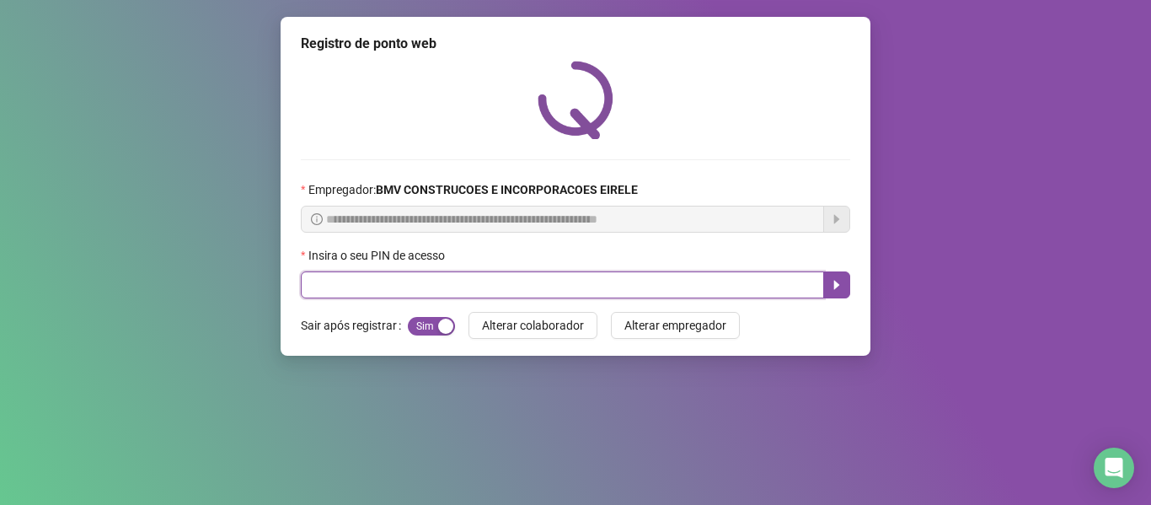
click at [709, 289] on input "text" at bounding box center [562, 284] width 523 height 27
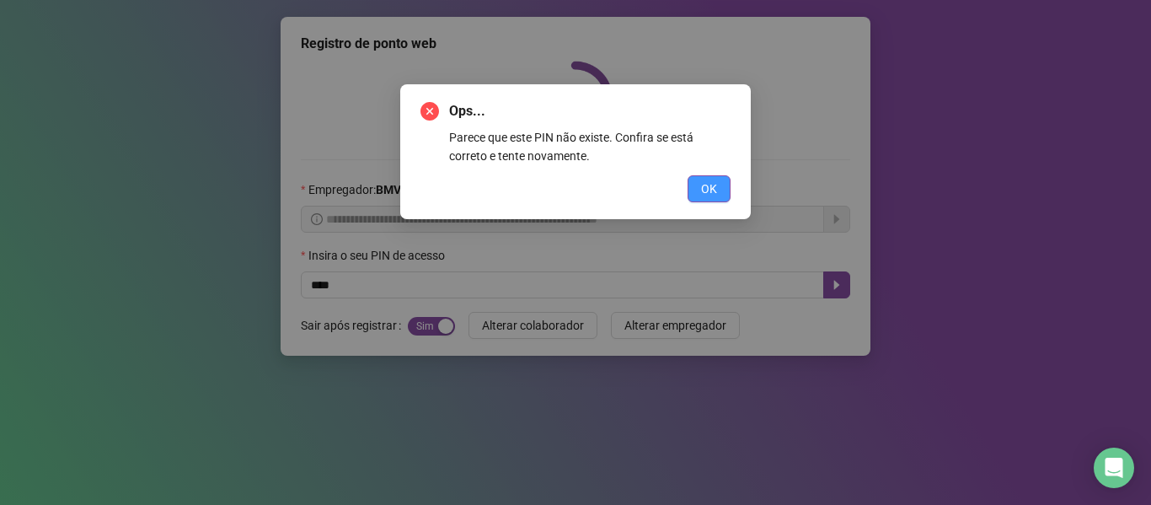
click at [723, 193] on button "OK" at bounding box center [709, 188] width 43 height 27
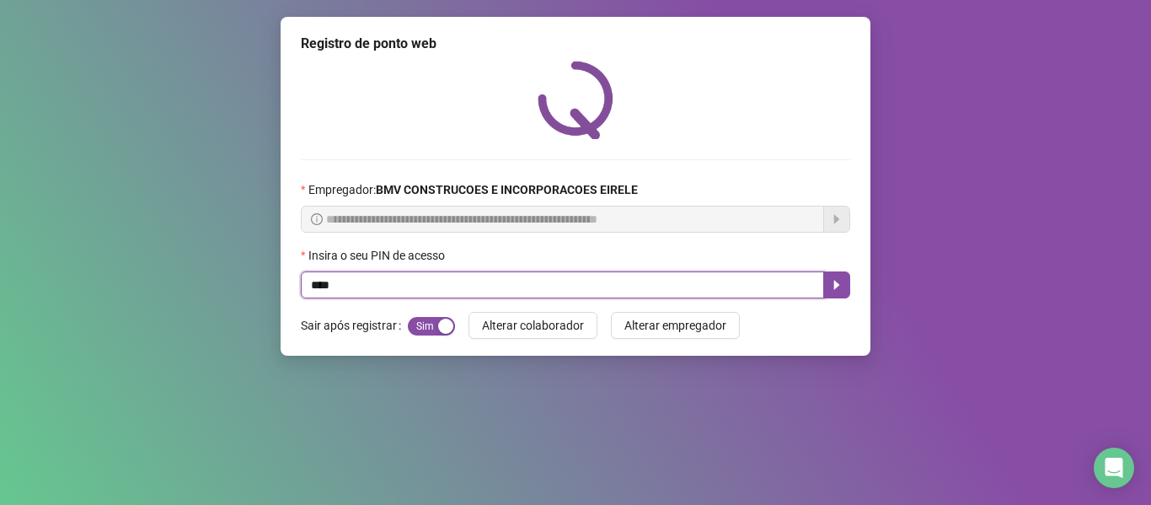
click at [731, 287] on input "****" at bounding box center [562, 284] width 523 height 27
type input "*****"
click at [836, 278] on icon "caret-right" at bounding box center [836, 284] width 13 height 13
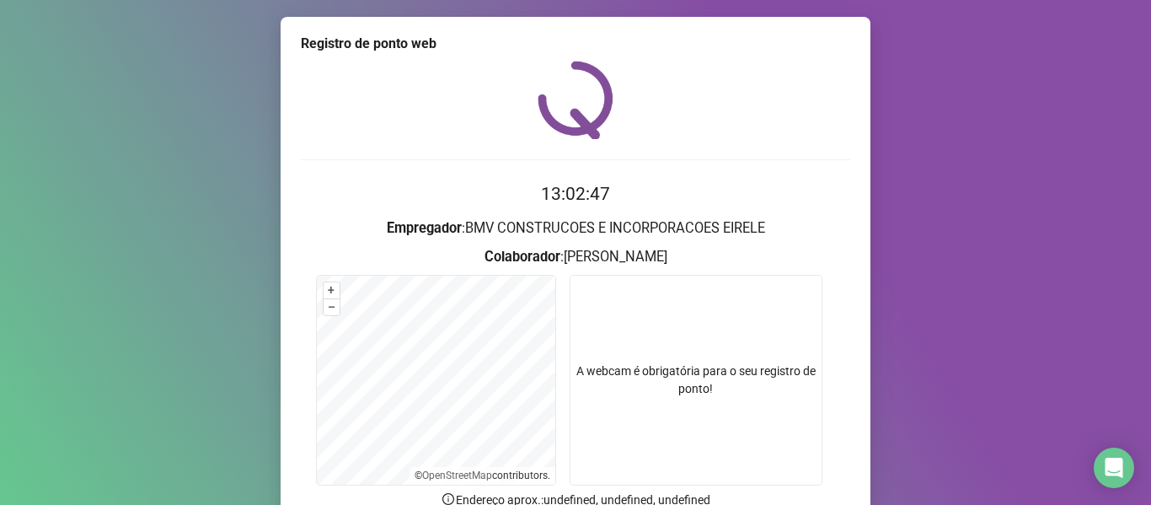
scroll to position [84, 0]
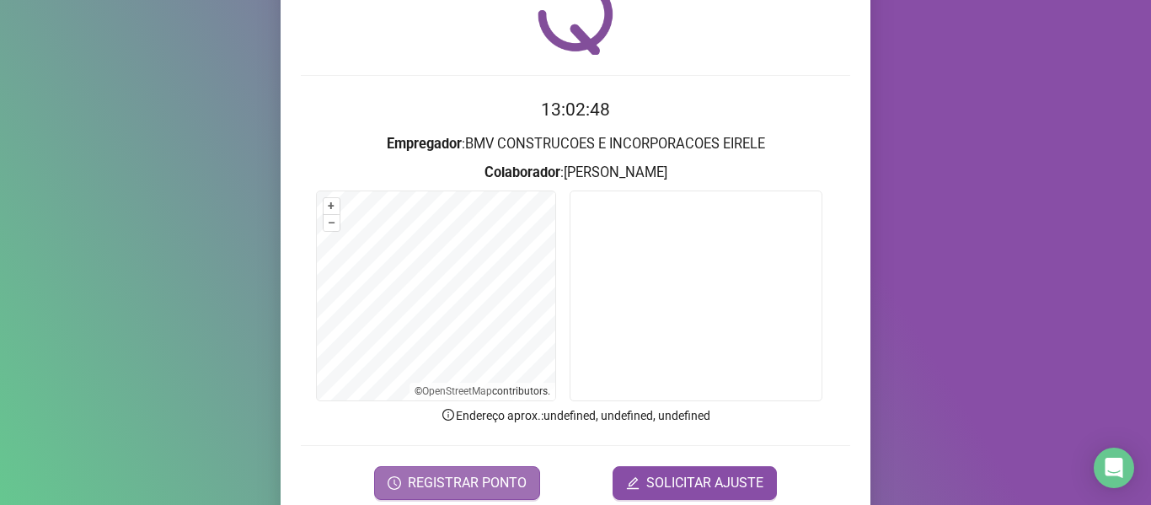
click at [474, 473] on span "REGISTRAR PONTO" at bounding box center [467, 483] width 119 height 20
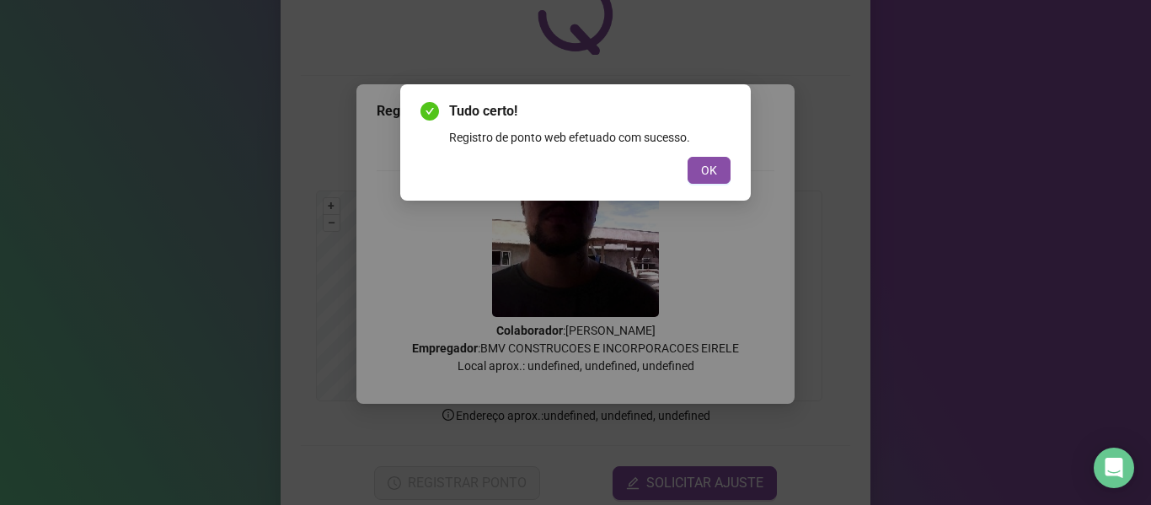
click at [716, 185] on div "Tudo certo! Registro de ponto web efetuado com sucesso. OK" at bounding box center [575, 142] width 351 height 116
click at [705, 178] on span "OK" at bounding box center [709, 170] width 16 height 19
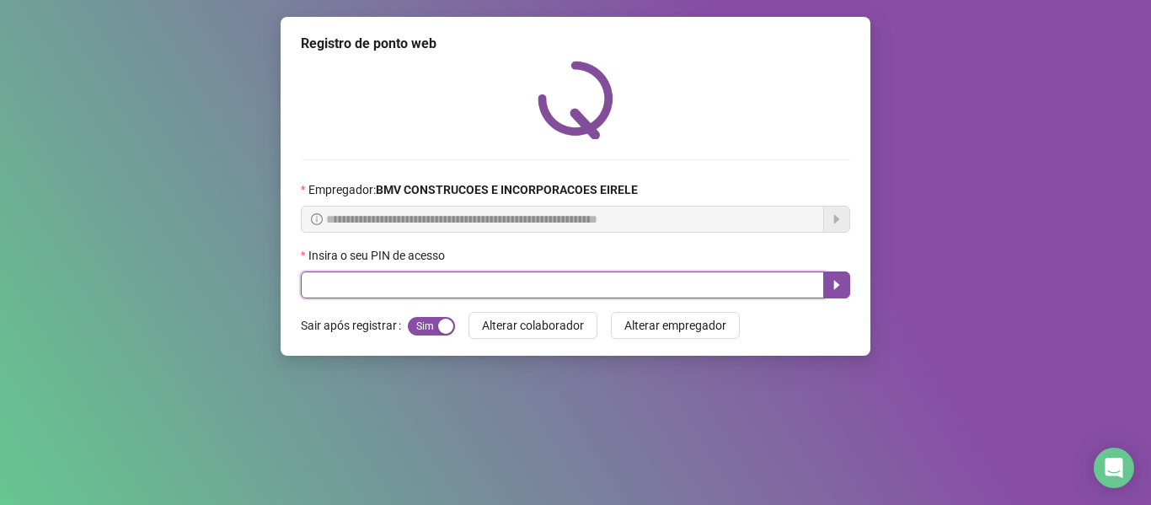
click at [748, 281] on input "text" at bounding box center [562, 284] width 523 height 27
type input "*****"
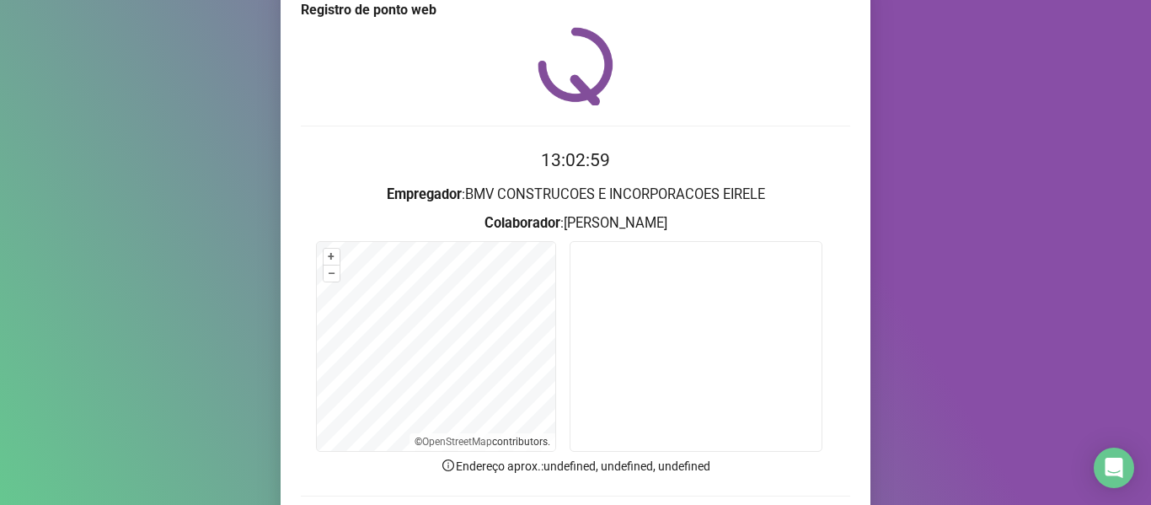
scroll to position [84, 0]
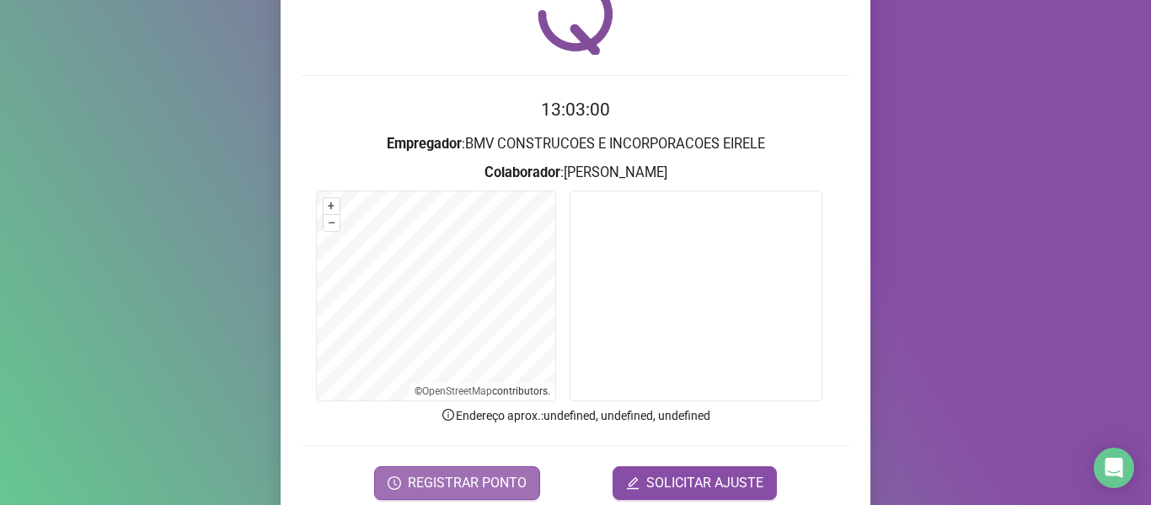
click at [442, 473] on span "REGISTRAR PONTO" at bounding box center [467, 483] width 119 height 20
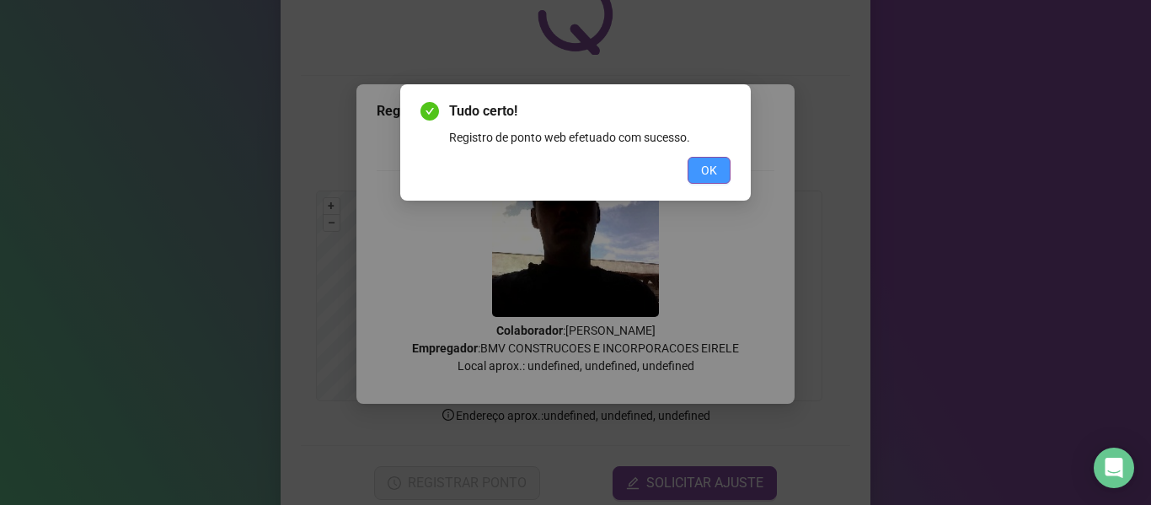
click at [697, 169] on button "OK" at bounding box center [709, 170] width 43 height 27
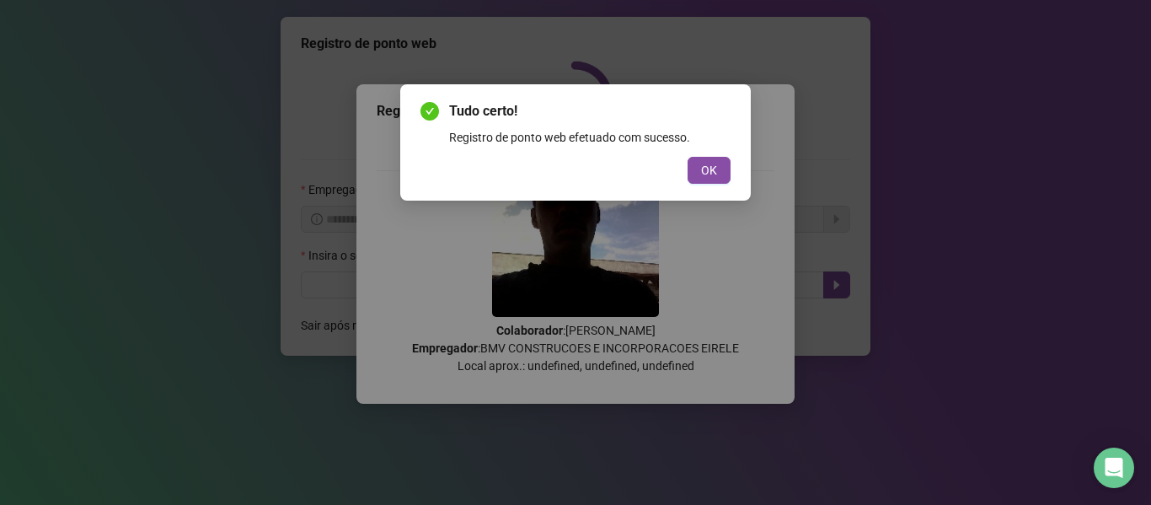
scroll to position [0, 0]
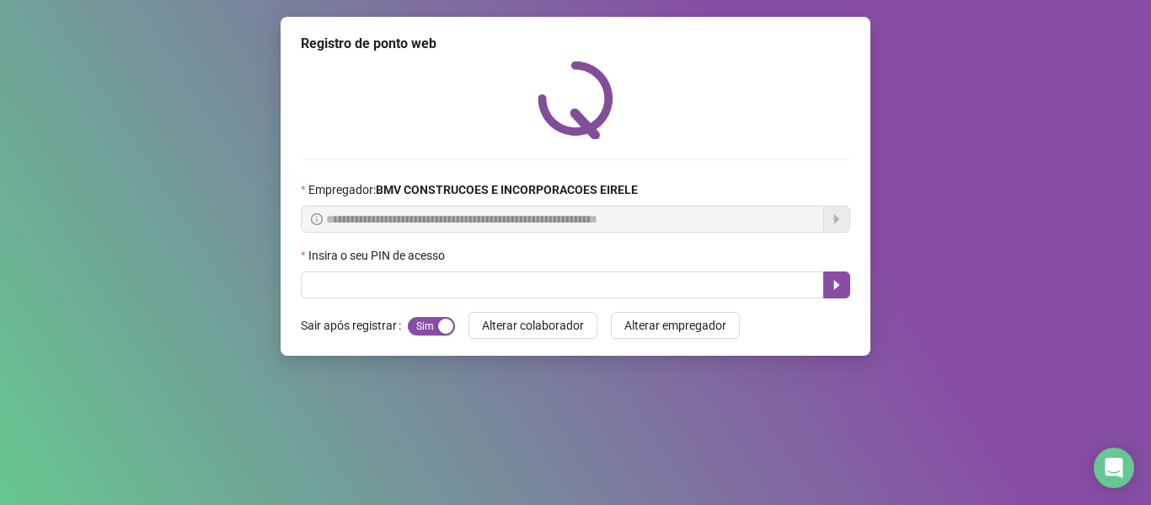
click at [733, 299] on div "**********" at bounding box center [576, 186] width 590 height 339
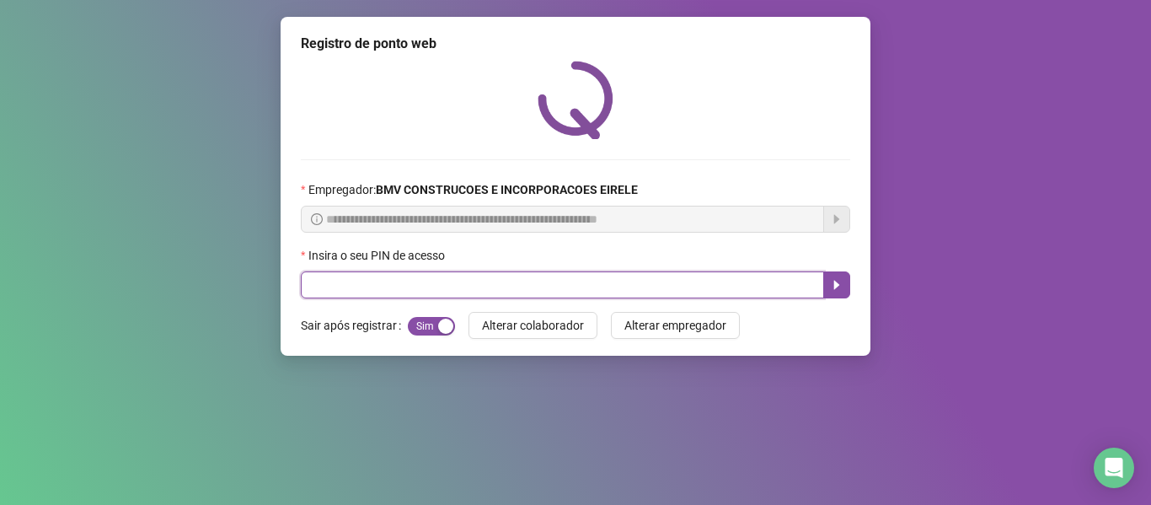
click at [730, 289] on input "text" at bounding box center [562, 284] width 523 height 27
type input "*****"
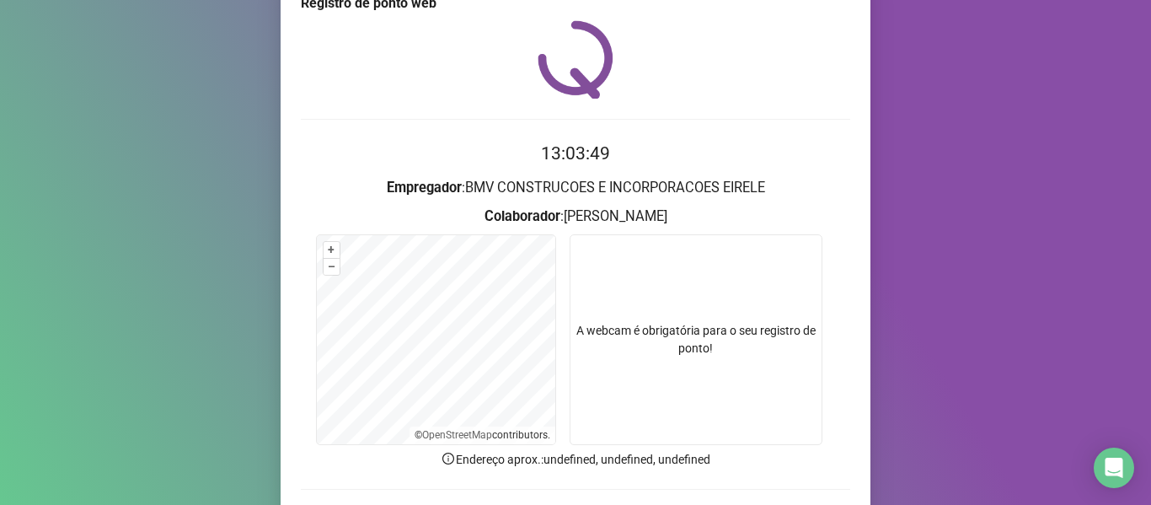
scroll to position [153, 0]
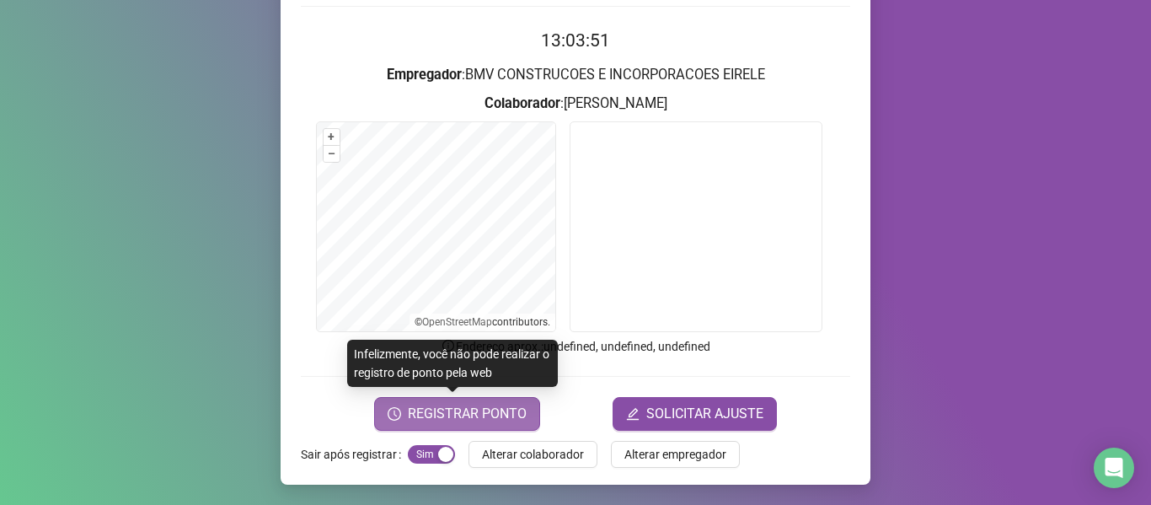
click at [460, 417] on span "REGISTRAR PONTO" at bounding box center [467, 414] width 119 height 20
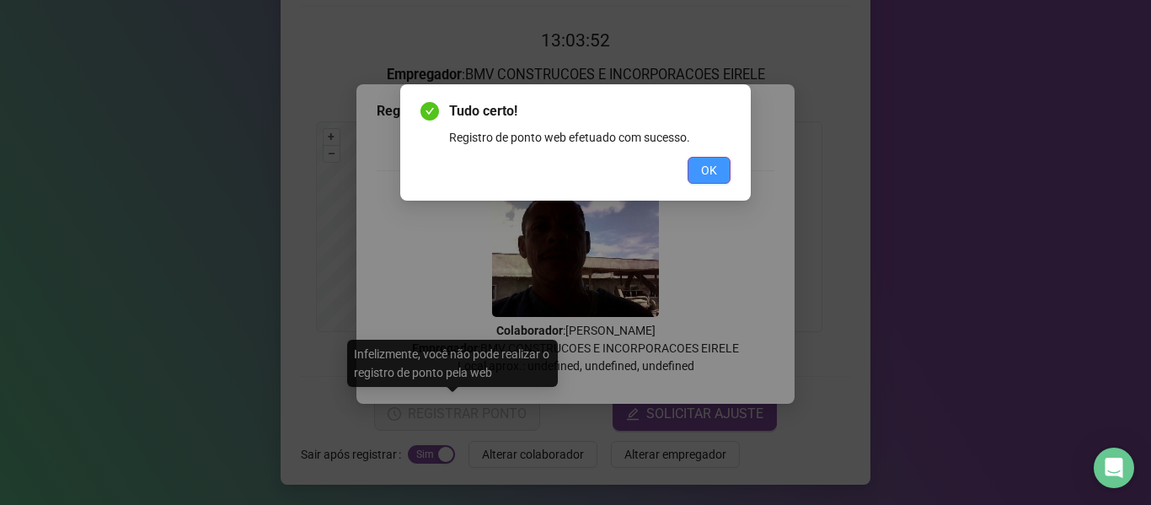
click at [707, 177] on span "OK" at bounding box center [709, 170] width 16 height 19
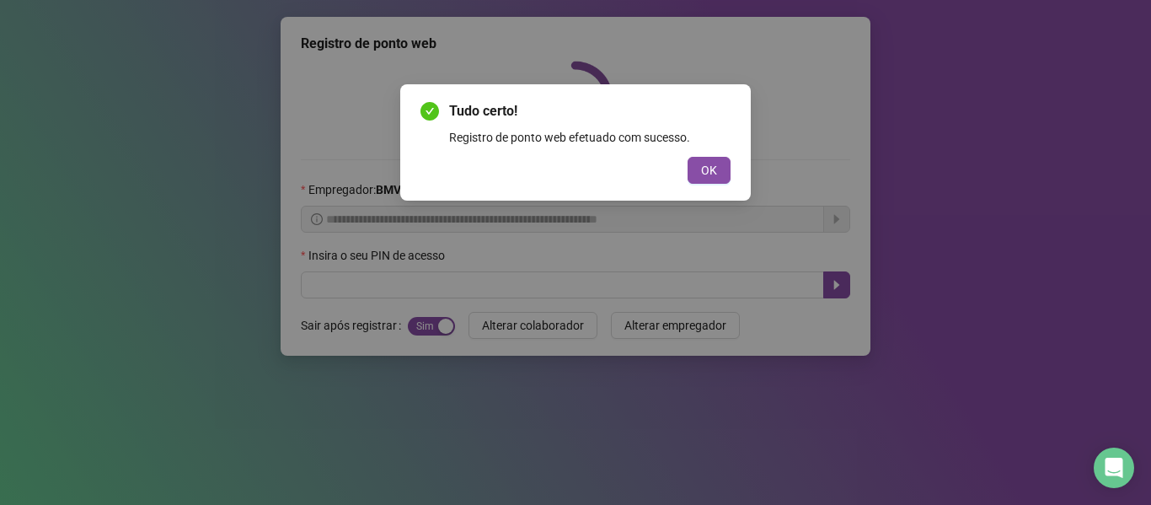
scroll to position [0, 0]
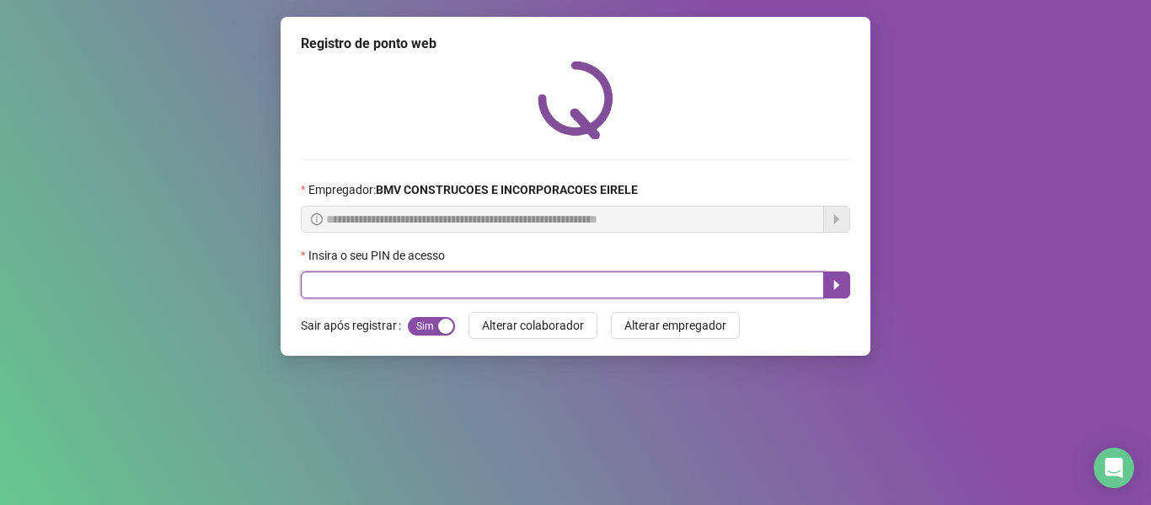
click at [669, 273] on input "text" at bounding box center [562, 284] width 523 height 27
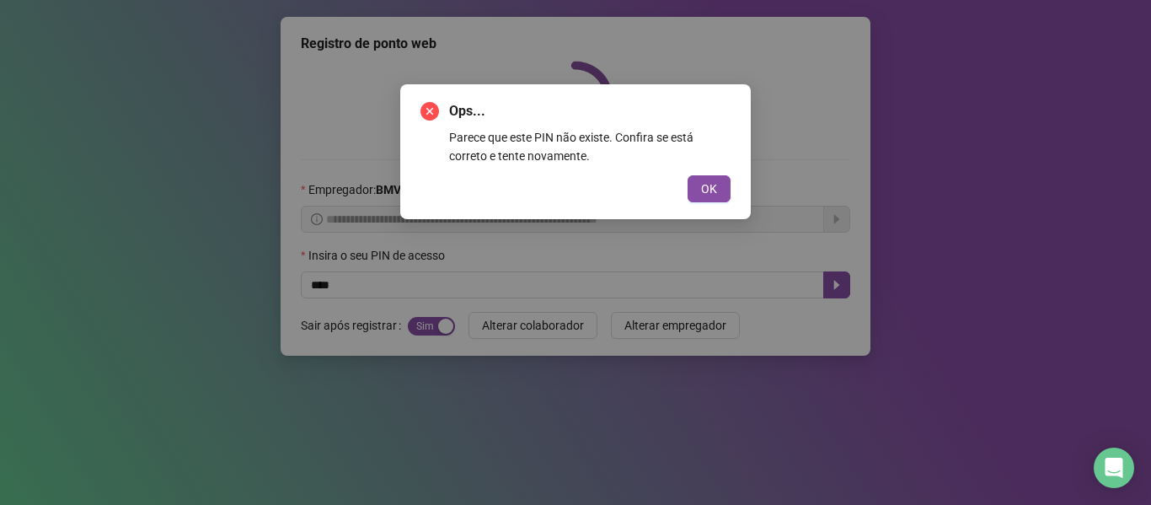
click at [733, 193] on div "Ops... Parece que este PIN não existe. Confira se está correto e tente novament…" at bounding box center [575, 151] width 351 height 135
click at [721, 193] on button "OK" at bounding box center [709, 188] width 43 height 27
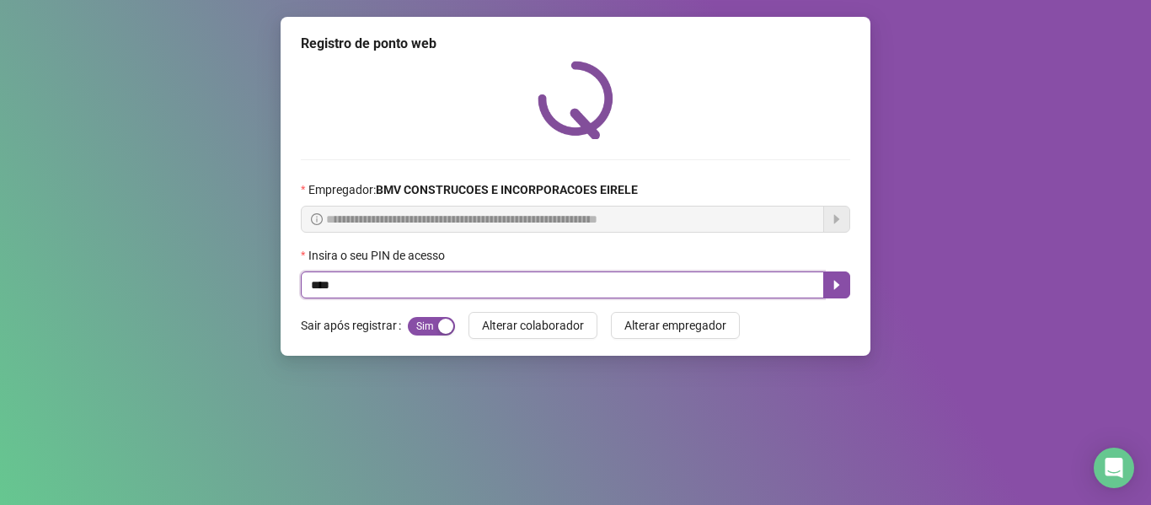
click at [764, 281] on input "****" at bounding box center [562, 284] width 523 height 27
type input "*****"
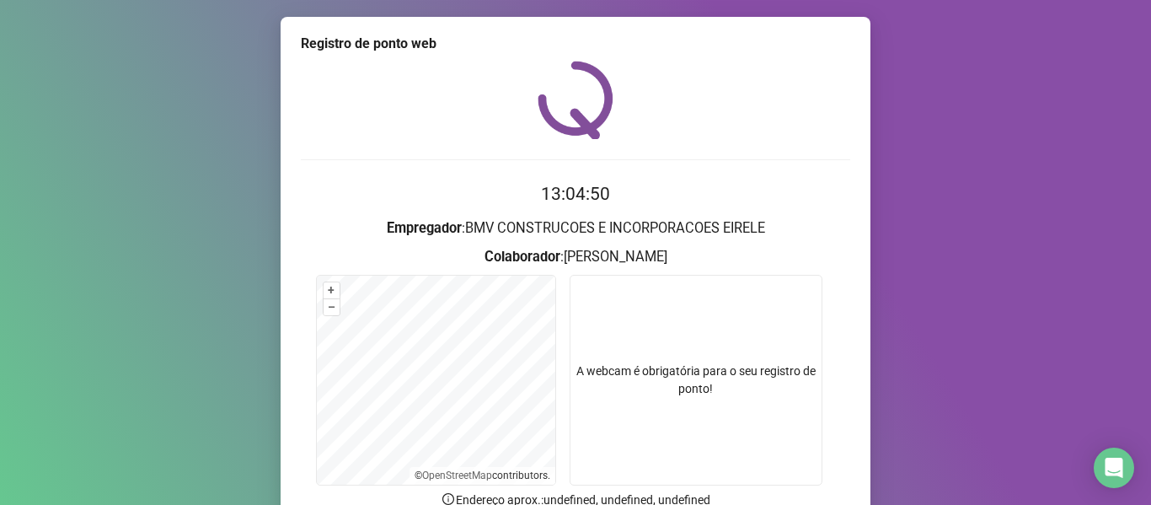
scroll to position [153, 0]
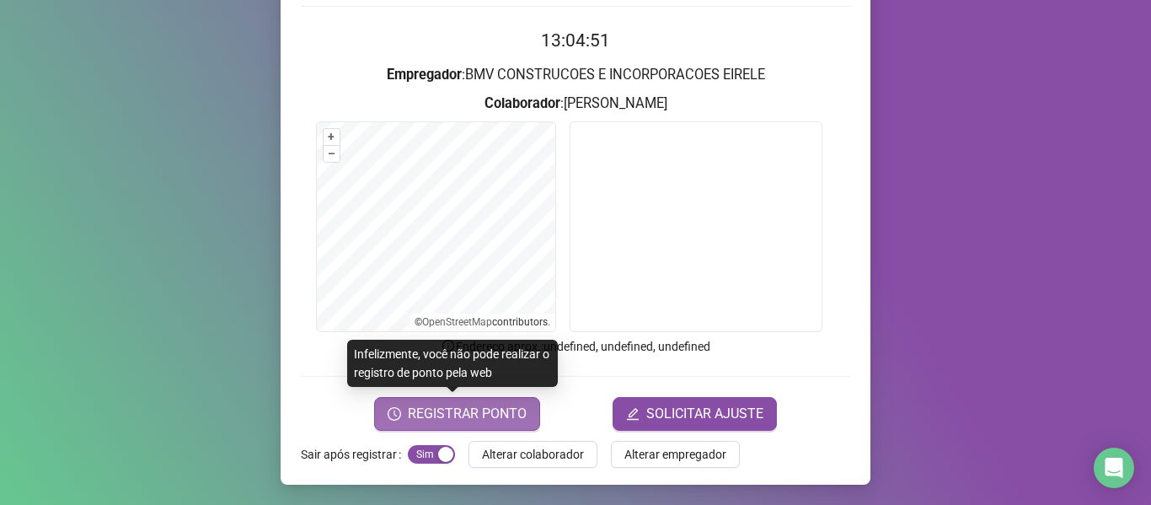
click at [420, 399] on button "REGISTRAR PONTO" at bounding box center [457, 414] width 166 height 34
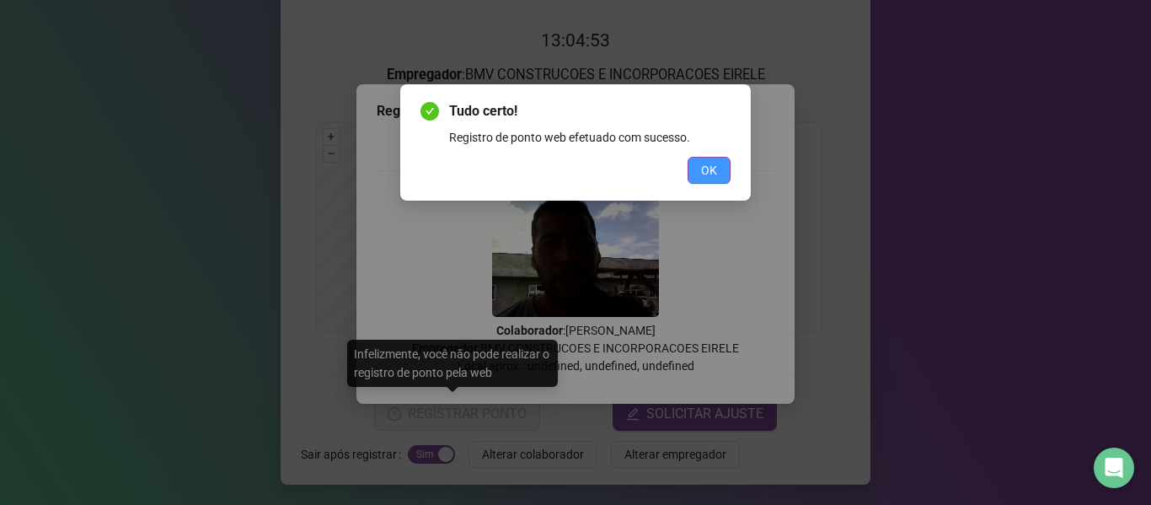
click at [703, 181] on button "OK" at bounding box center [709, 170] width 43 height 27
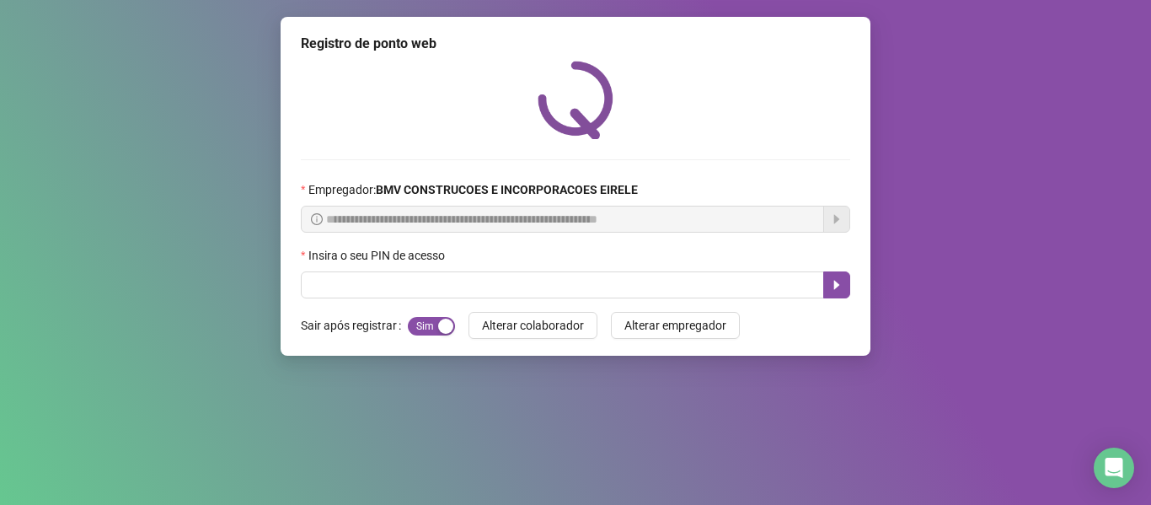
scroll to position [0, 0]
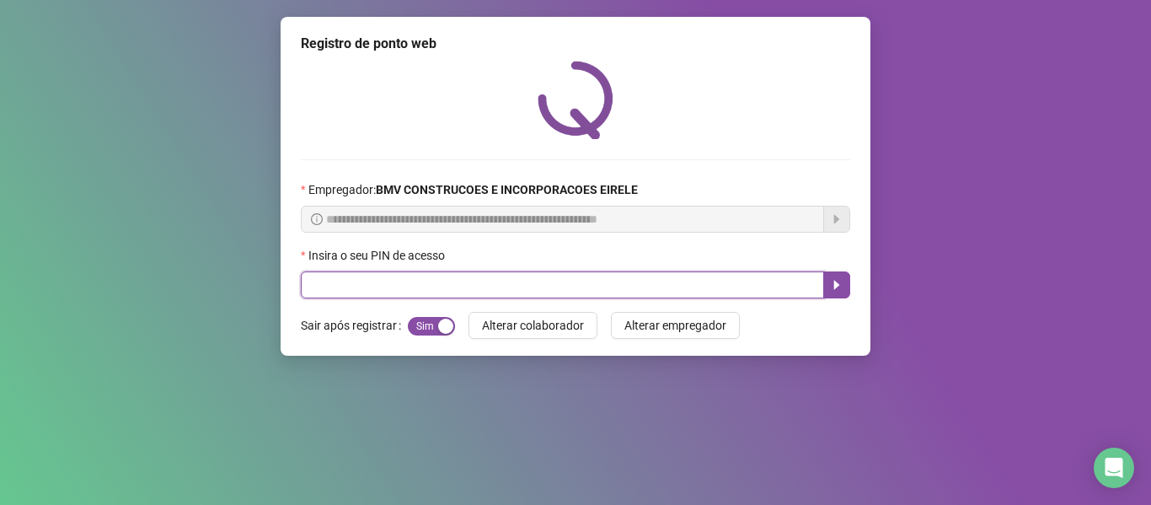
click at [700, 280] on input "text" at bounding box center [562, 284] width 523 height 27
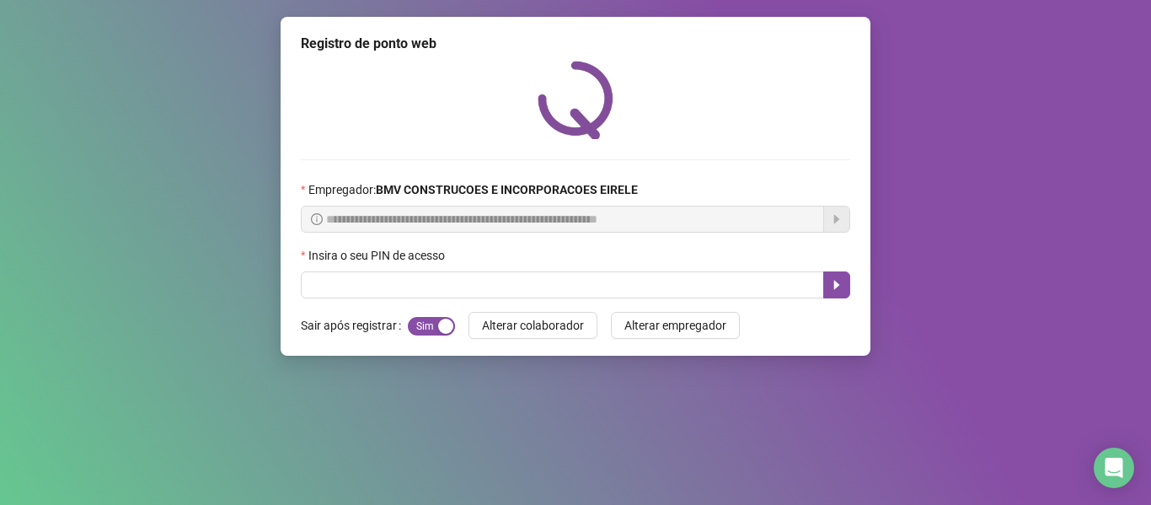
click at [124, 228] on div "**********" at bounding box center [575, 252] width 1151 height 505
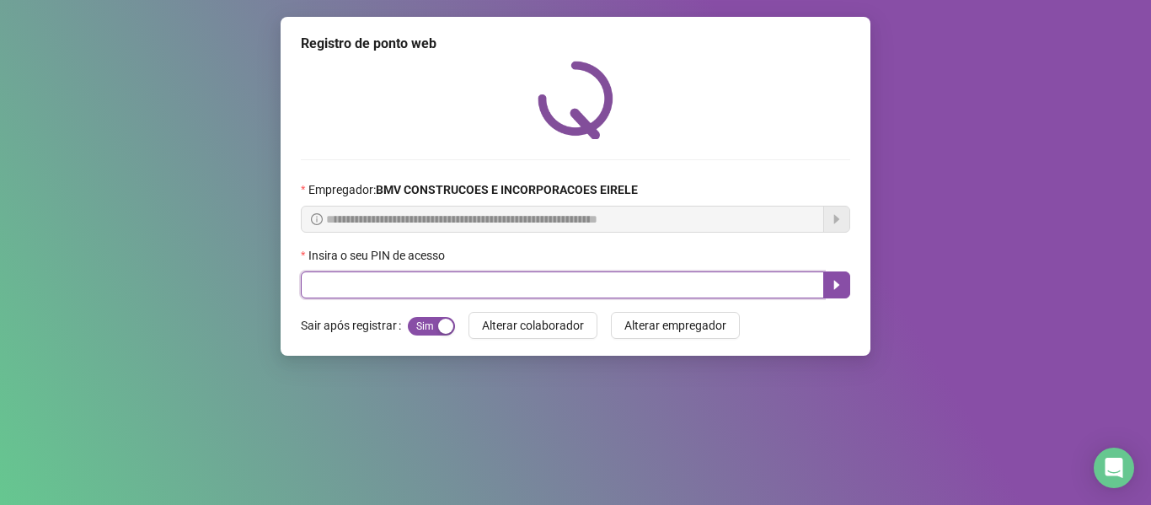
click at [364, 289] on input "text" at bounding box center [562, 284] width 523 height 27
type input "*****"
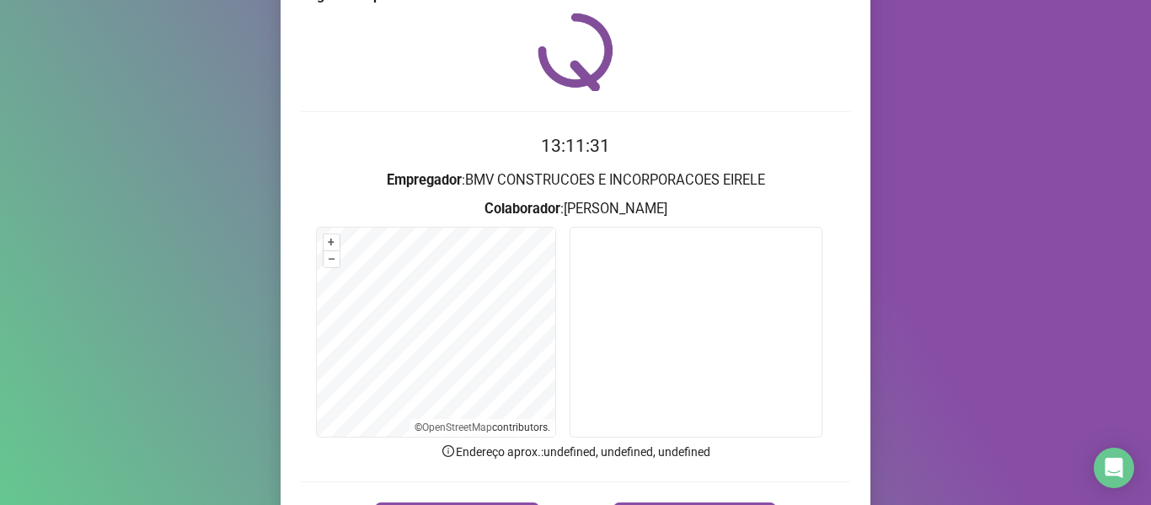
scroll to position [153, 0]
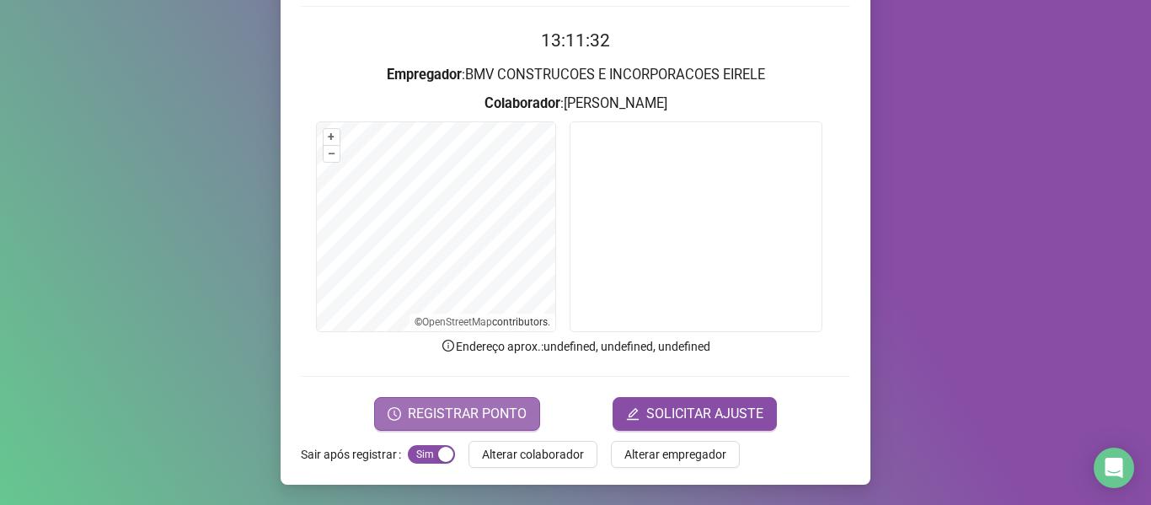
click at [424, 424] on button "REGISTRAR PONTO" at bounding box center [457, 414] width 166 height 34
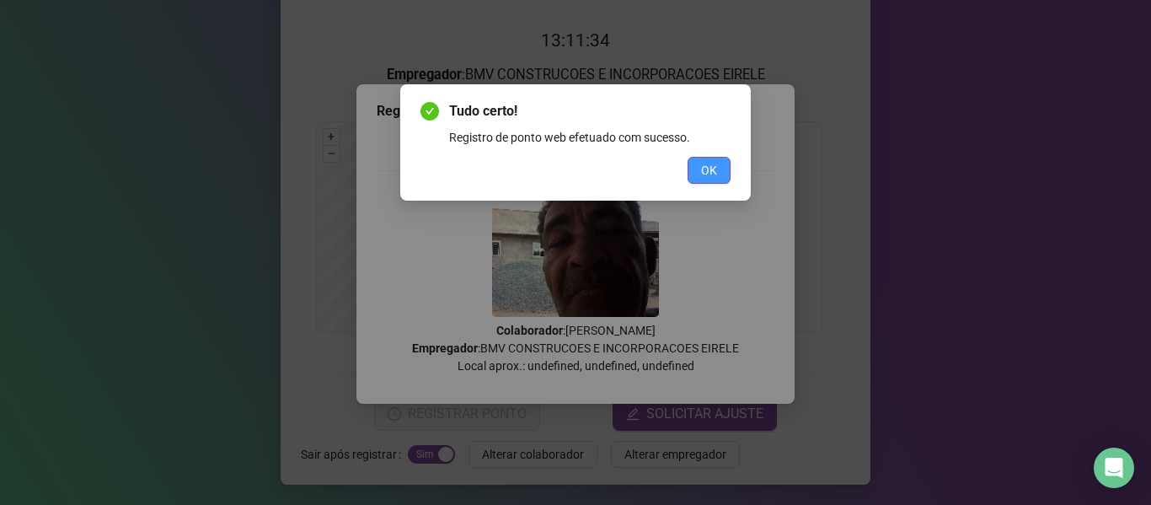
click at [723, 163] on button "OK" at bounding box center [709, 170] width 43 height 27
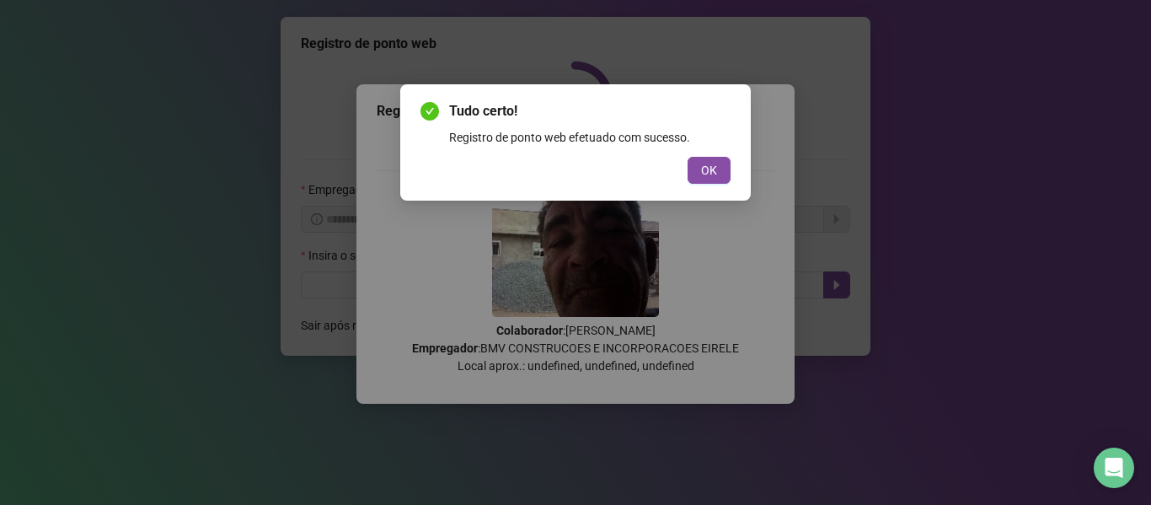
scroll to position [0, 0]
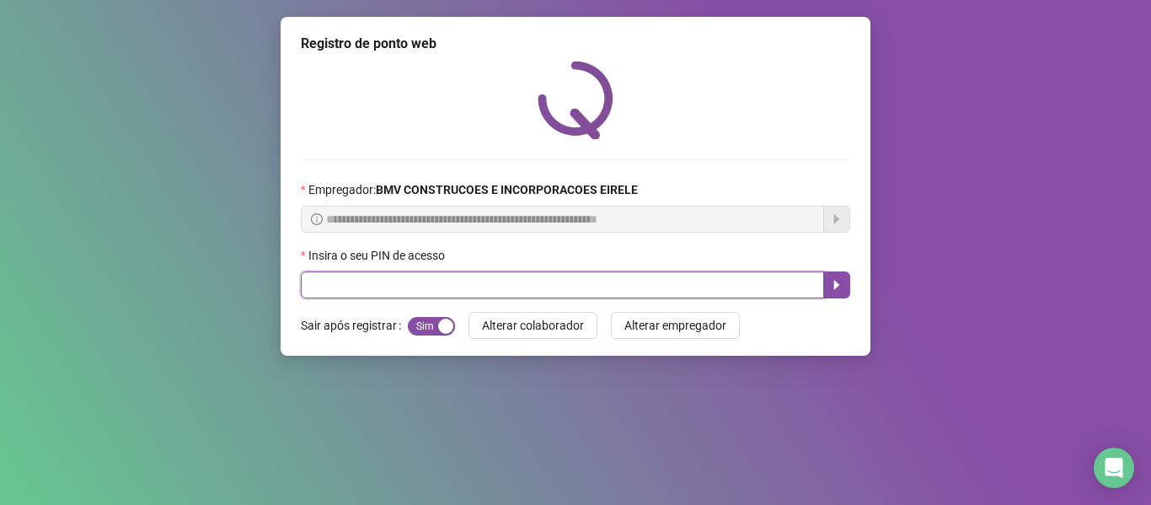
click at [672, 273] on input "text" at bounding box center [562, 284] width 523 height 27
